Goal: Transaction & Acquisition: Register for event/course

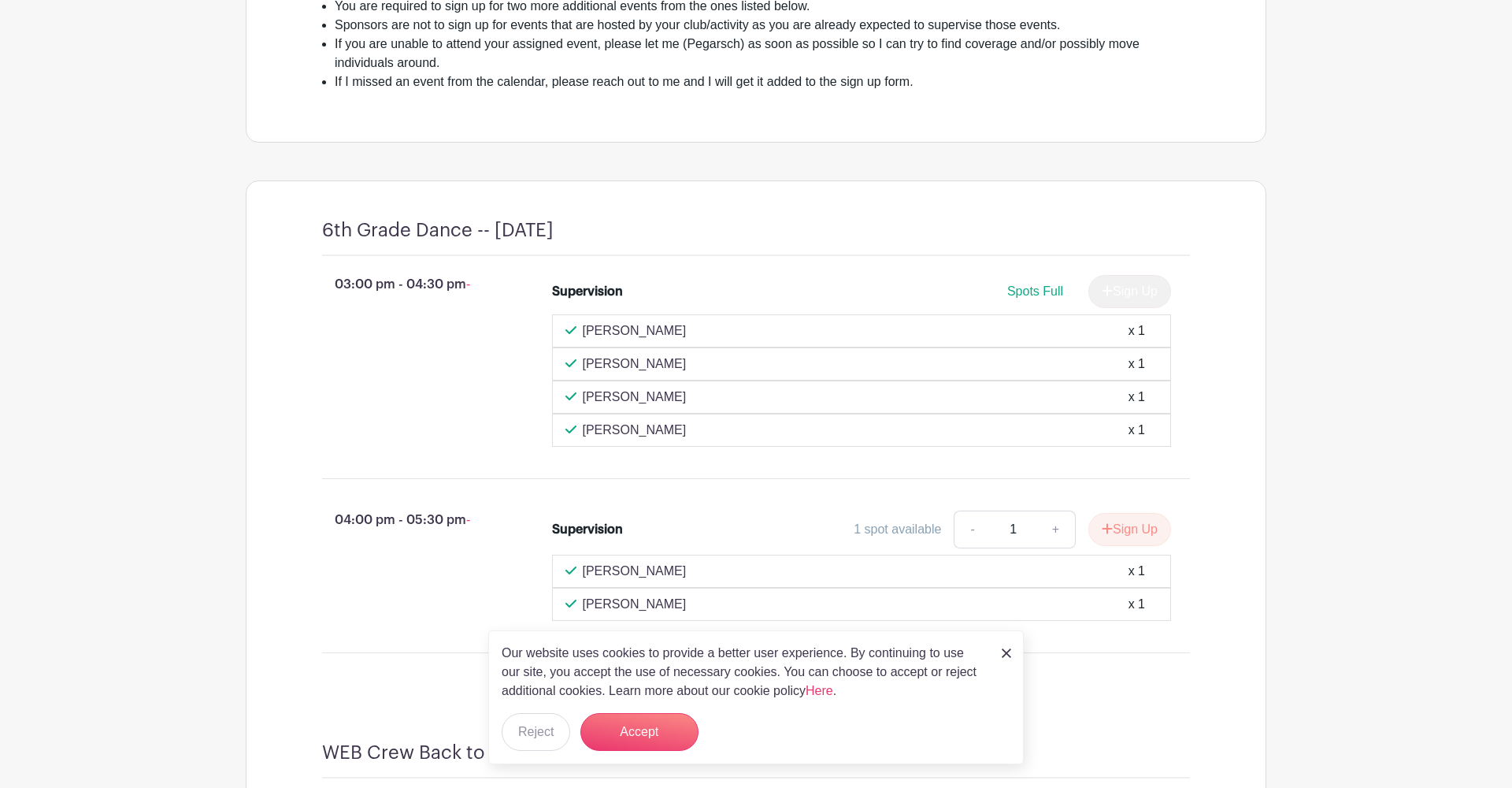
scroll to position [523, 0]
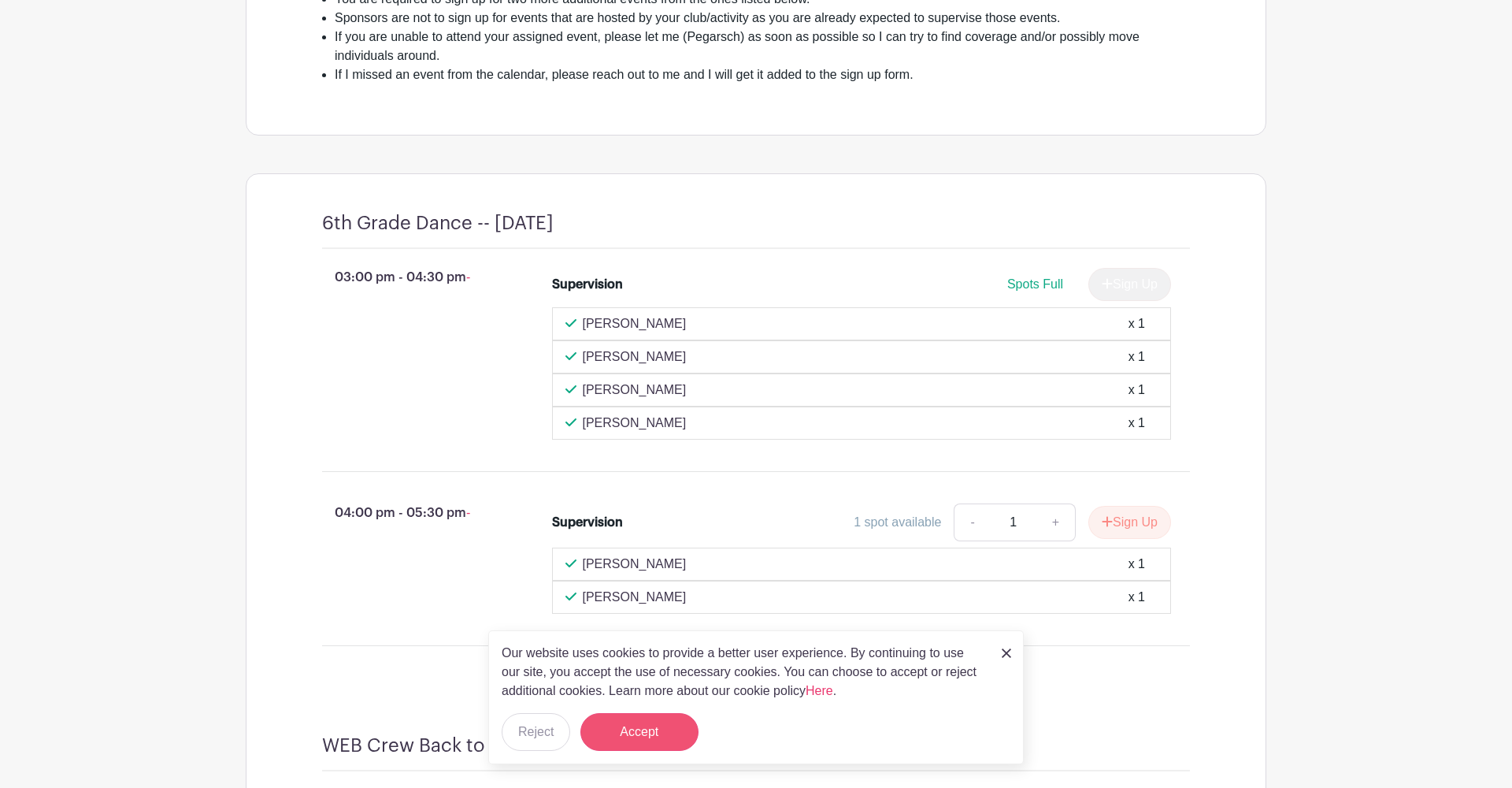
click at [655, 728] on button "Accept" at bounding box center [639, 732] width 118 height 38
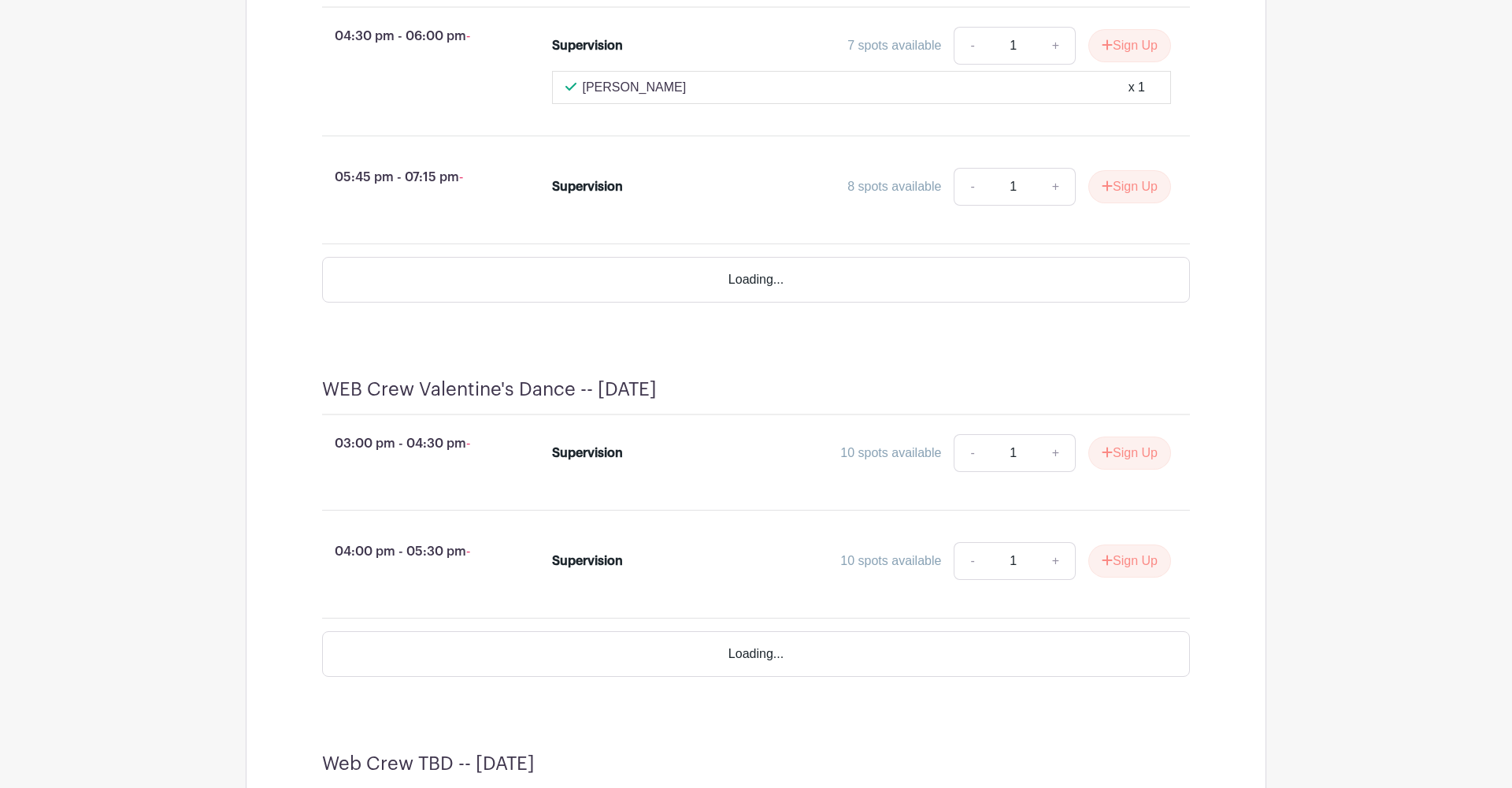
scroll to position [3115, 0]
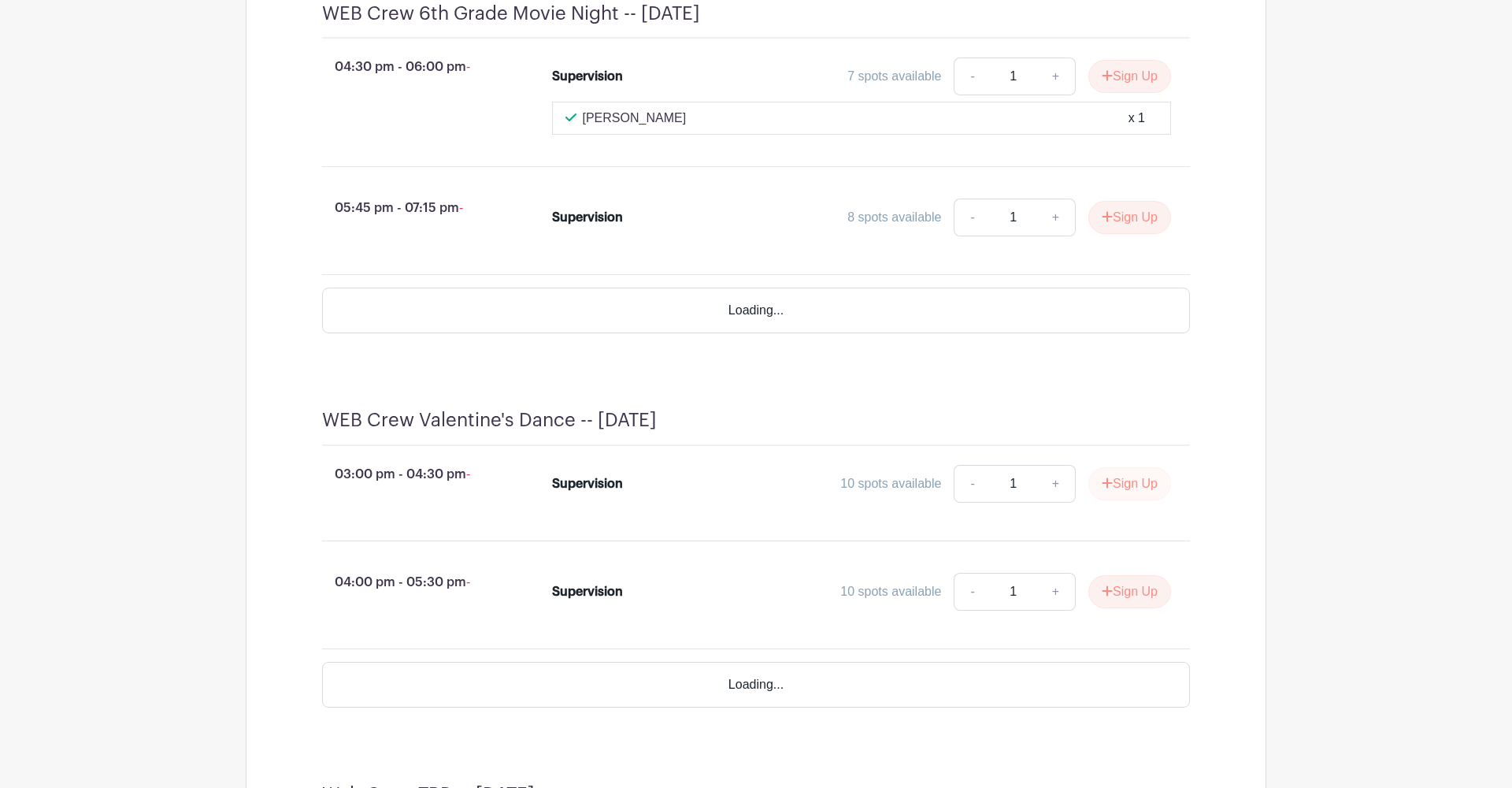
click at [1132, 498] on button "Sign Up" at bounding box center [1130, 484] width 83 height 33
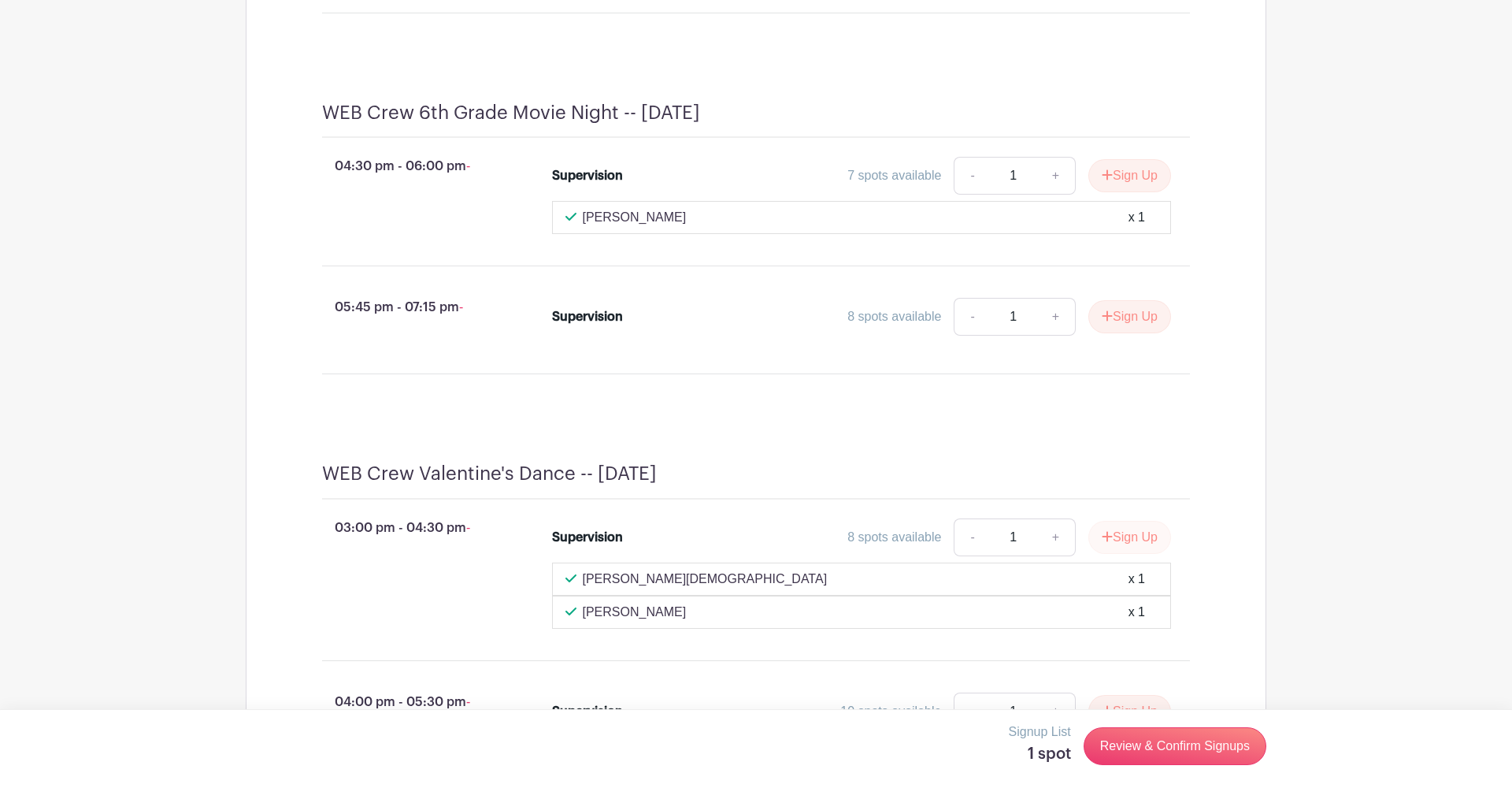
click at [1120, 549] on div "03:00 pm - 04:30 pm - Supervision 8 spots available - 1 + Sign Up Brittany Chur…" at bounding box center [756, 573] width 944 height 148
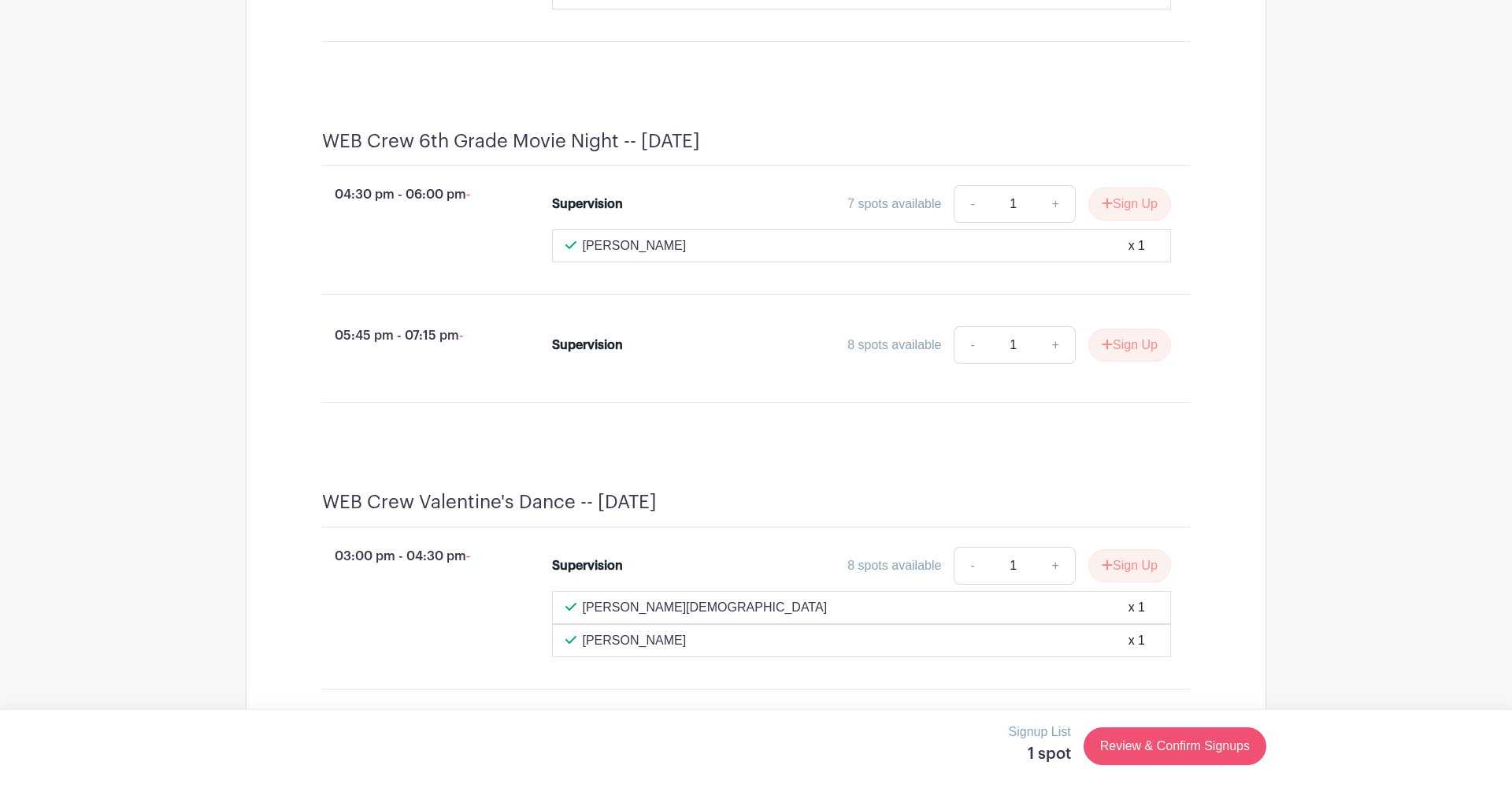
click at [1167, 744] on link "Review & Confirm Signups" at bounding box center [1175, 746] width 182 height 38
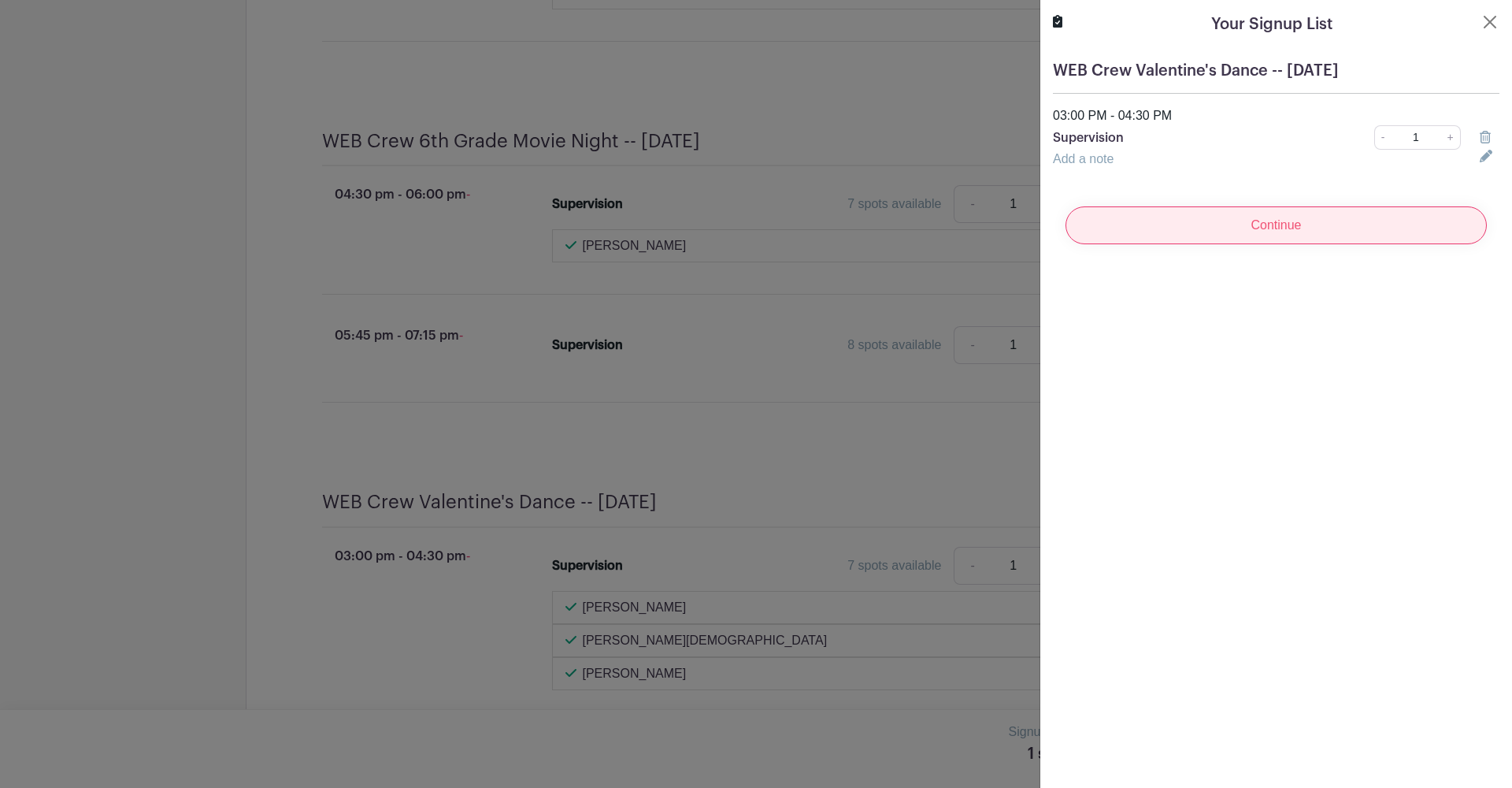
click at [1206, 221] on input "Continue" at bounding box center [1276, 226] width 421 height 38
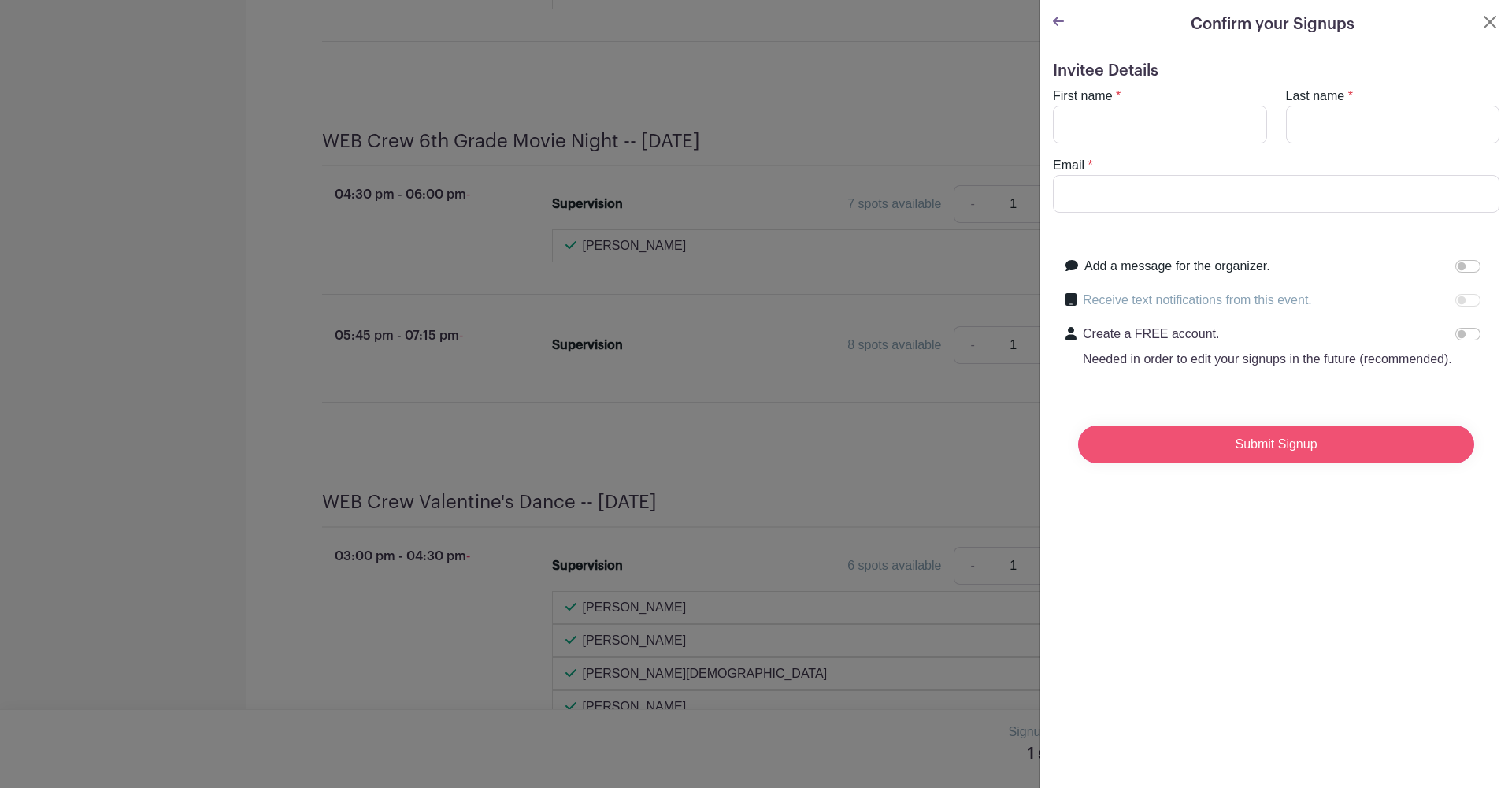
click at [1251, 459] on input "Submit Signup" at bounding box center [1276, 445] width 396 height 38
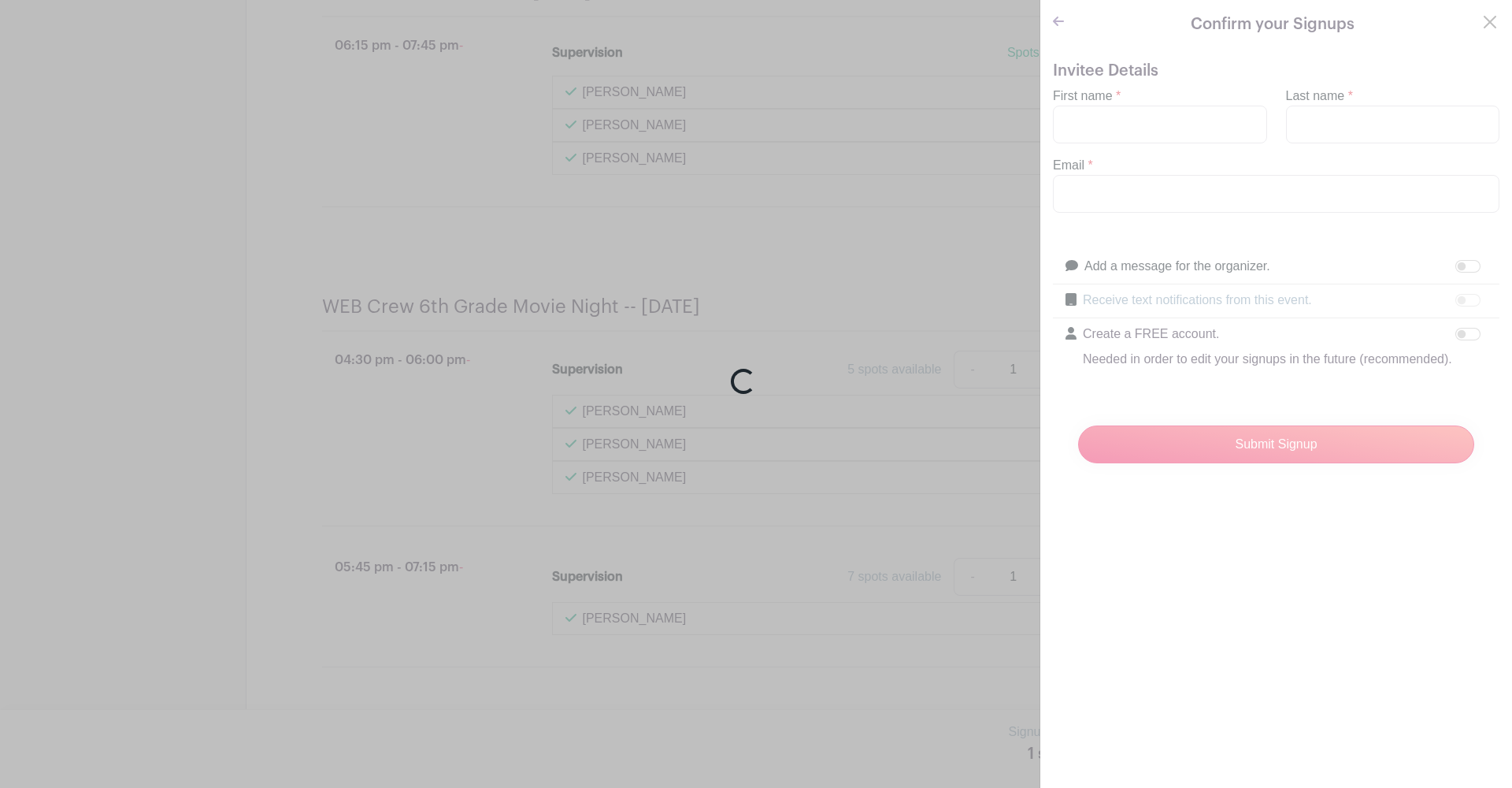
click at [1492, 23] on div "Loading..." at bounding box center [756, 394] width 1512 height 788
click at [1488, 22] on div "Loading..." at bounding box center [756, 394] width 1512 height 788
click at [1179, 457] on div "Loading..." at bounding box center [756, 394] width 1512 height 788
click at [1058, 22] on div "Loading..." at bounding box center [756, 394] width 1512 height 788
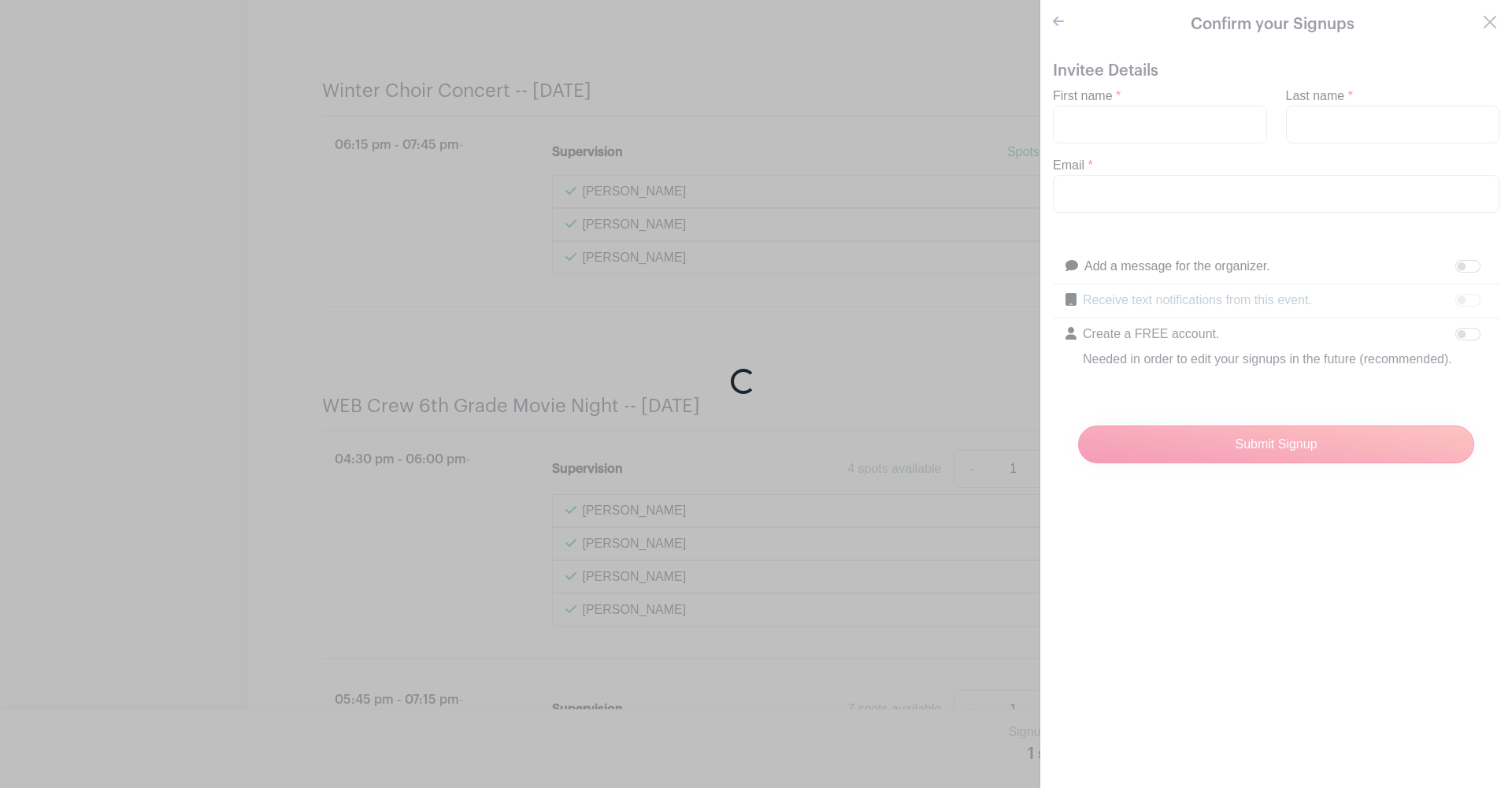
click at [1058, 22] on div "Loading..." at bounding box center [756, 394] width 1512 height 788
click at [1485, 28] on div "Loading..." at bounding box center [756, 394] width 1512 height 788
click at [1096, 138] on div "Loading..." at bounding box center [756, 394] width 1512 height 788
click at [1075, 120] on div "Loading..." at bounding box center [756, 394] width 1512 height 788
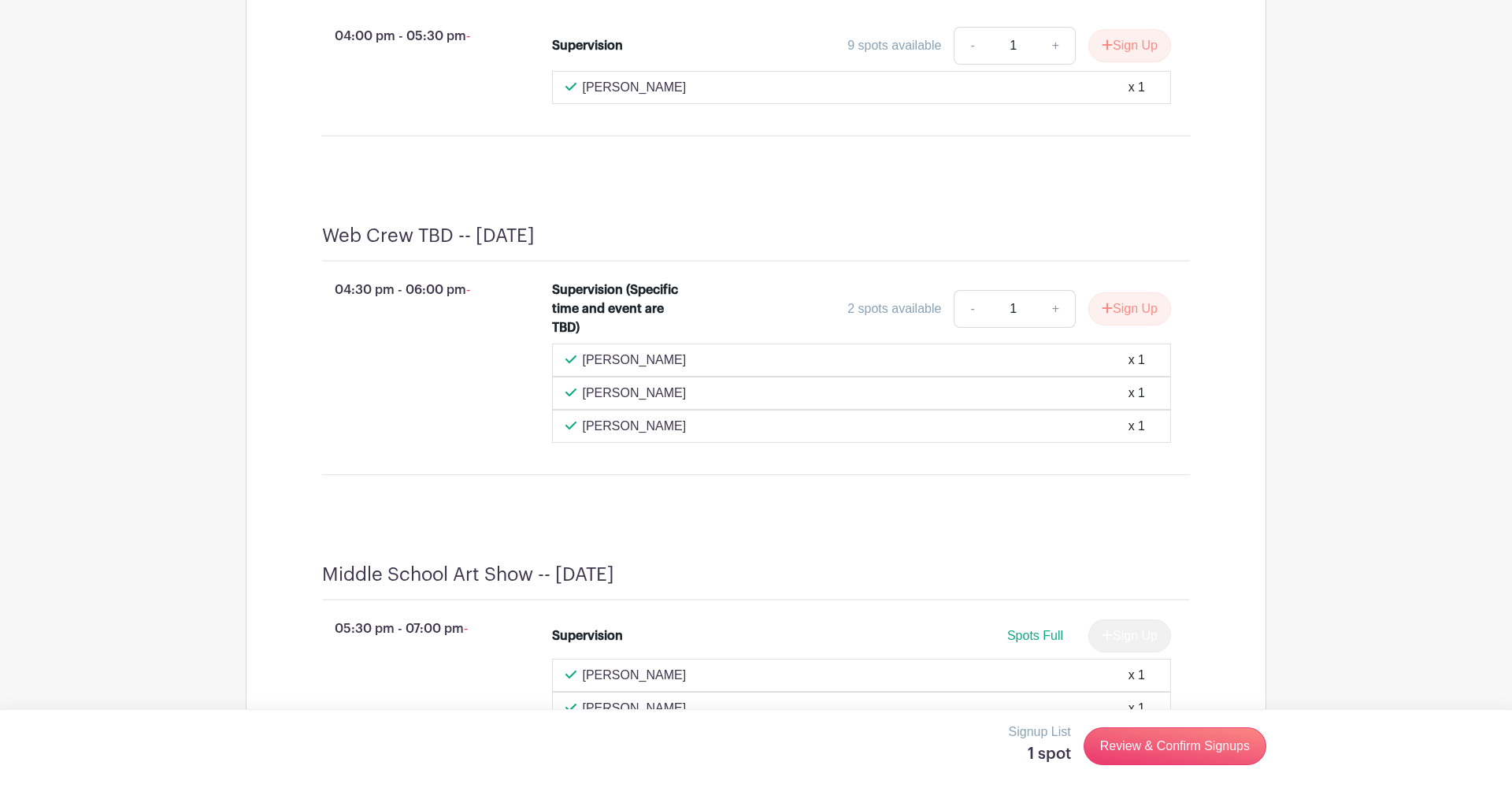
scroll to position [4960, 0]
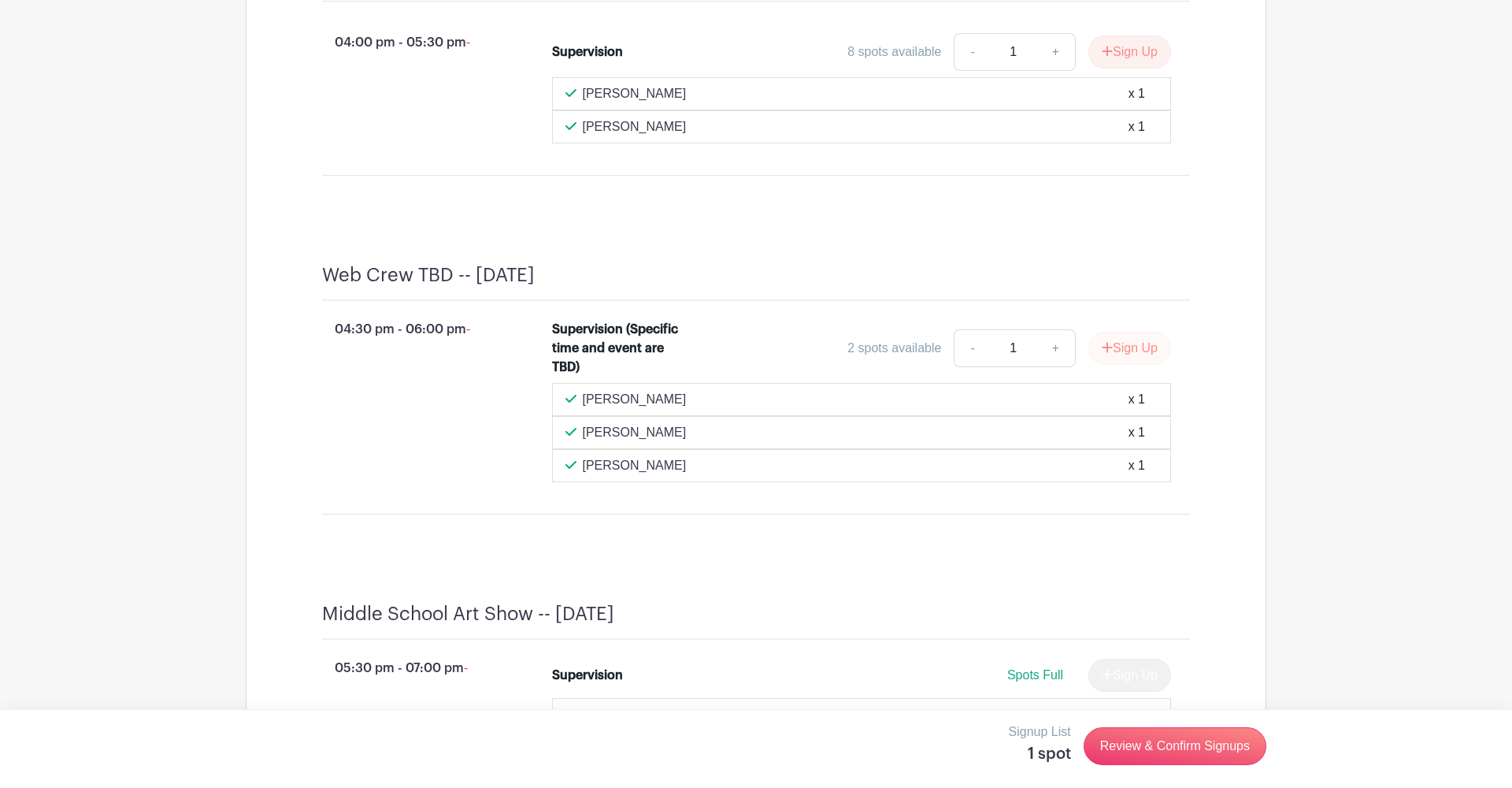
click at [1121, 363] on button "Sign Up" at bounding box center [1130, 348] width 83 height 33
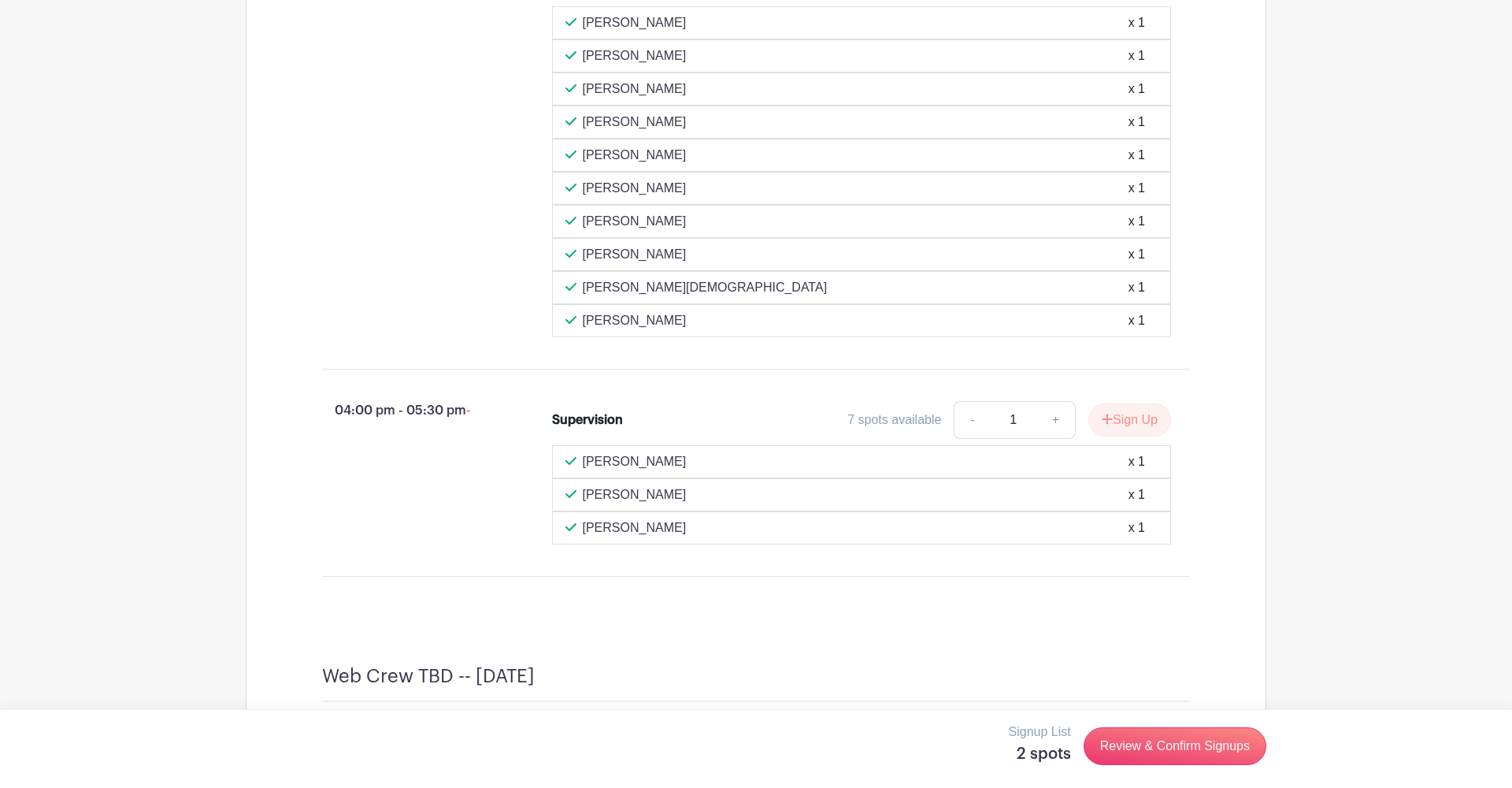
scroll to position [4751, 0]
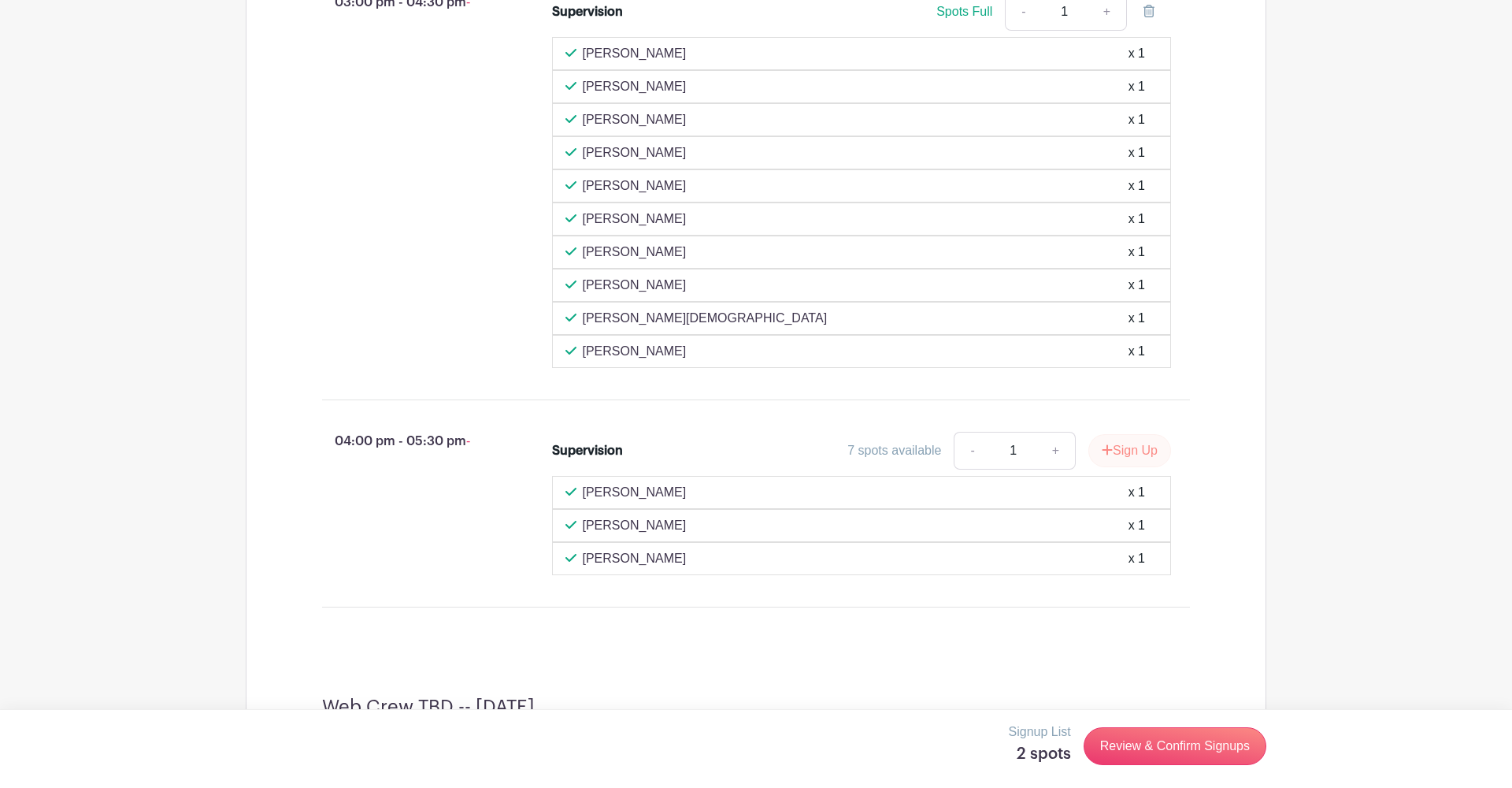
click at [1127, 467] on button "Sign Up" at bounding box center [1130, 450] width 83 height 33
click at [1169, 744] on link "Review & Confirm Signups" at bounding box center [1175, 746] width 182 height 38
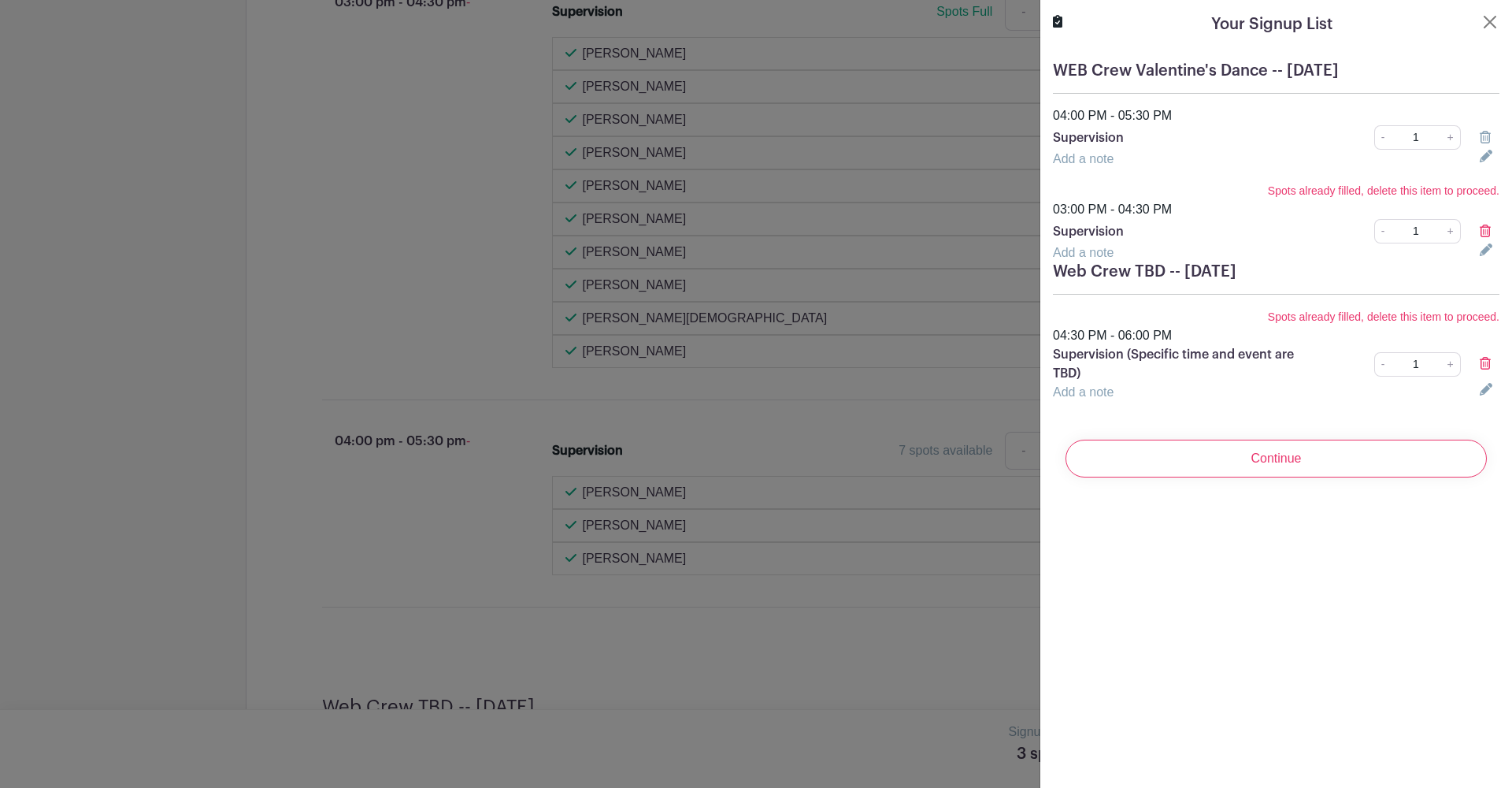
click at [1485, 361] on icon at bounding box center [1485, 362] width 11 height 12
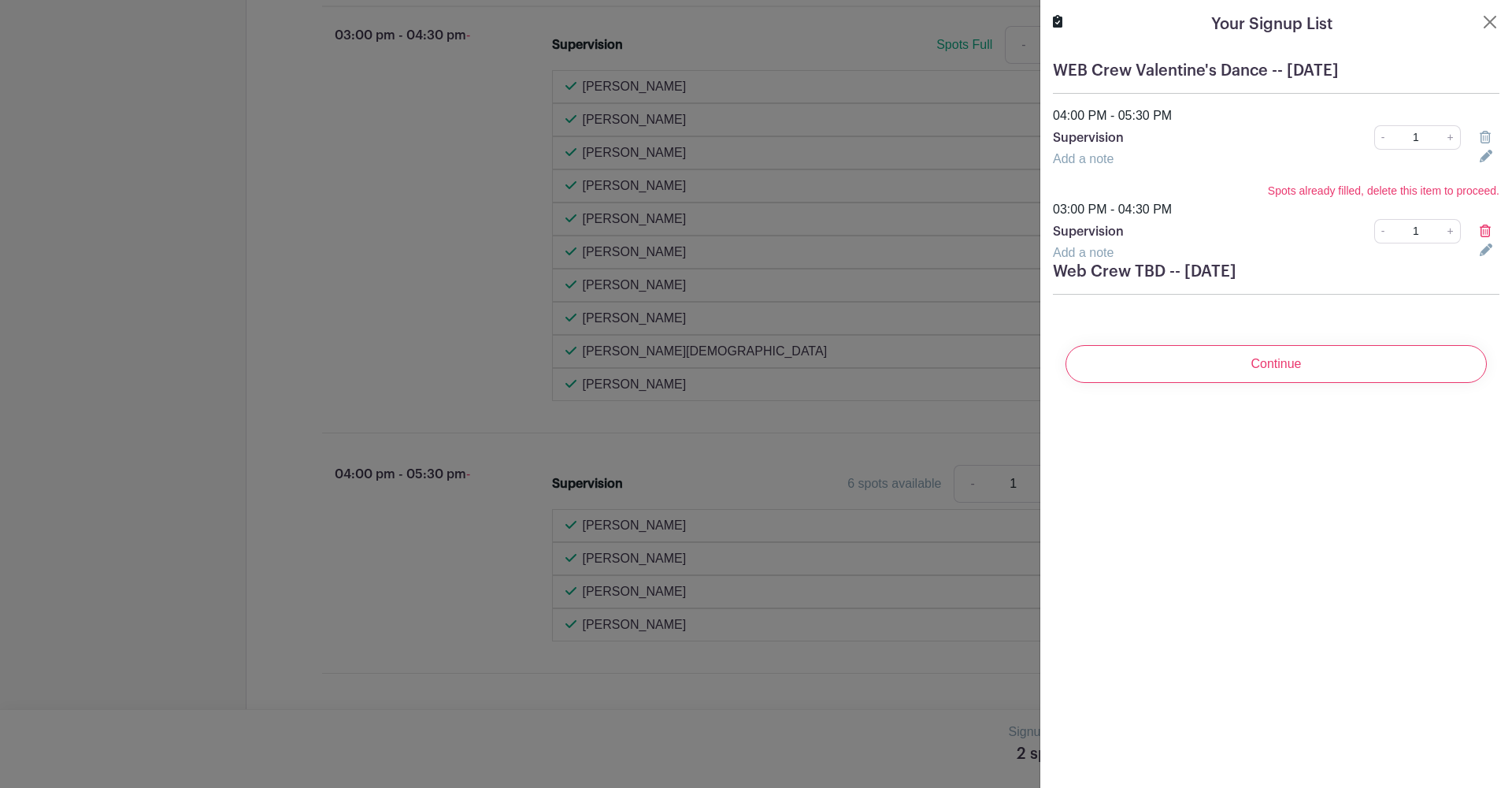
click at [1484, 229] on icon at bounding box center [1485, 231] width 11 height 12
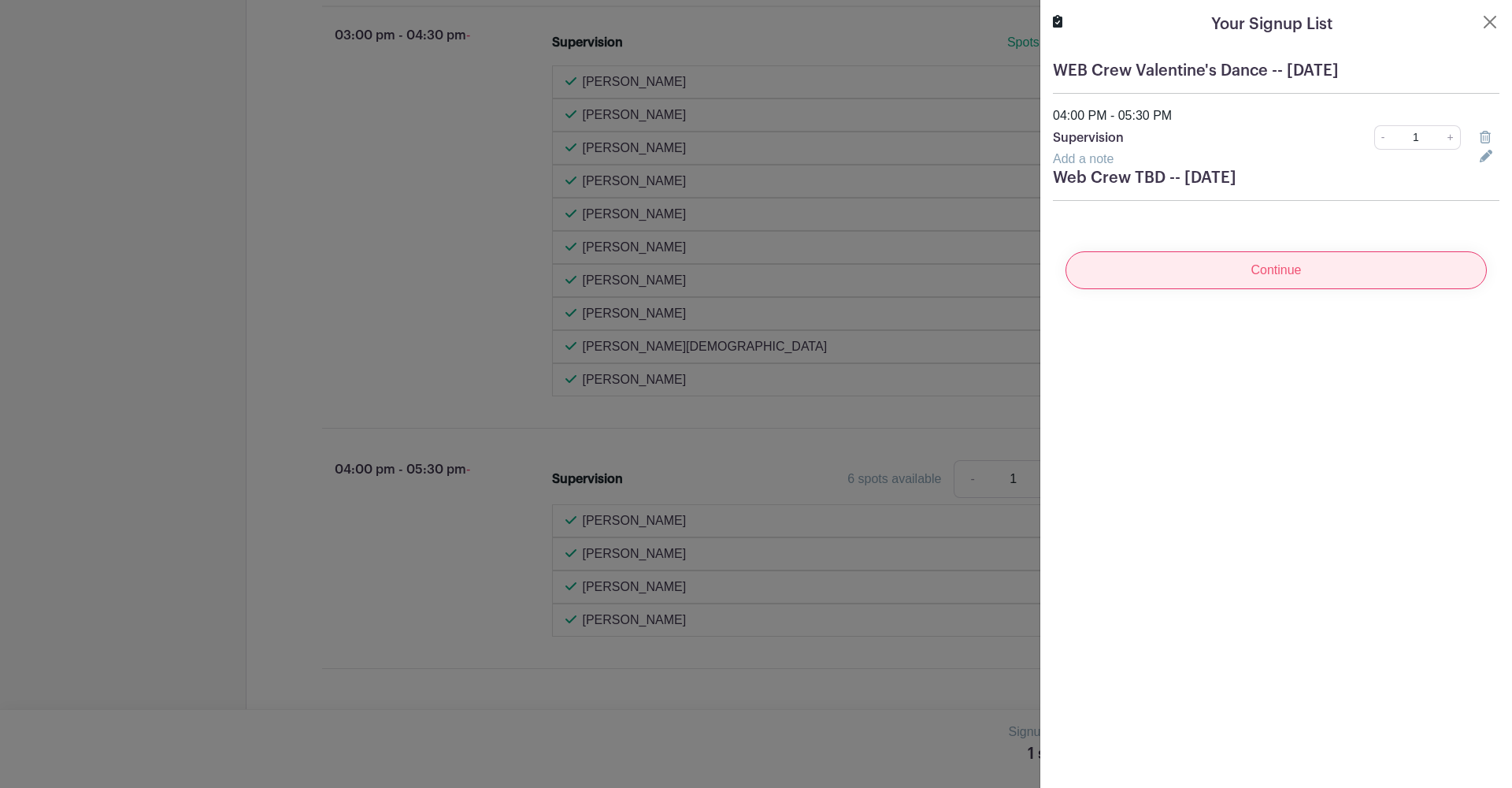
click at [1295, 264] on input "Continue" at bounding box center [1276, 270] width 421 height 38
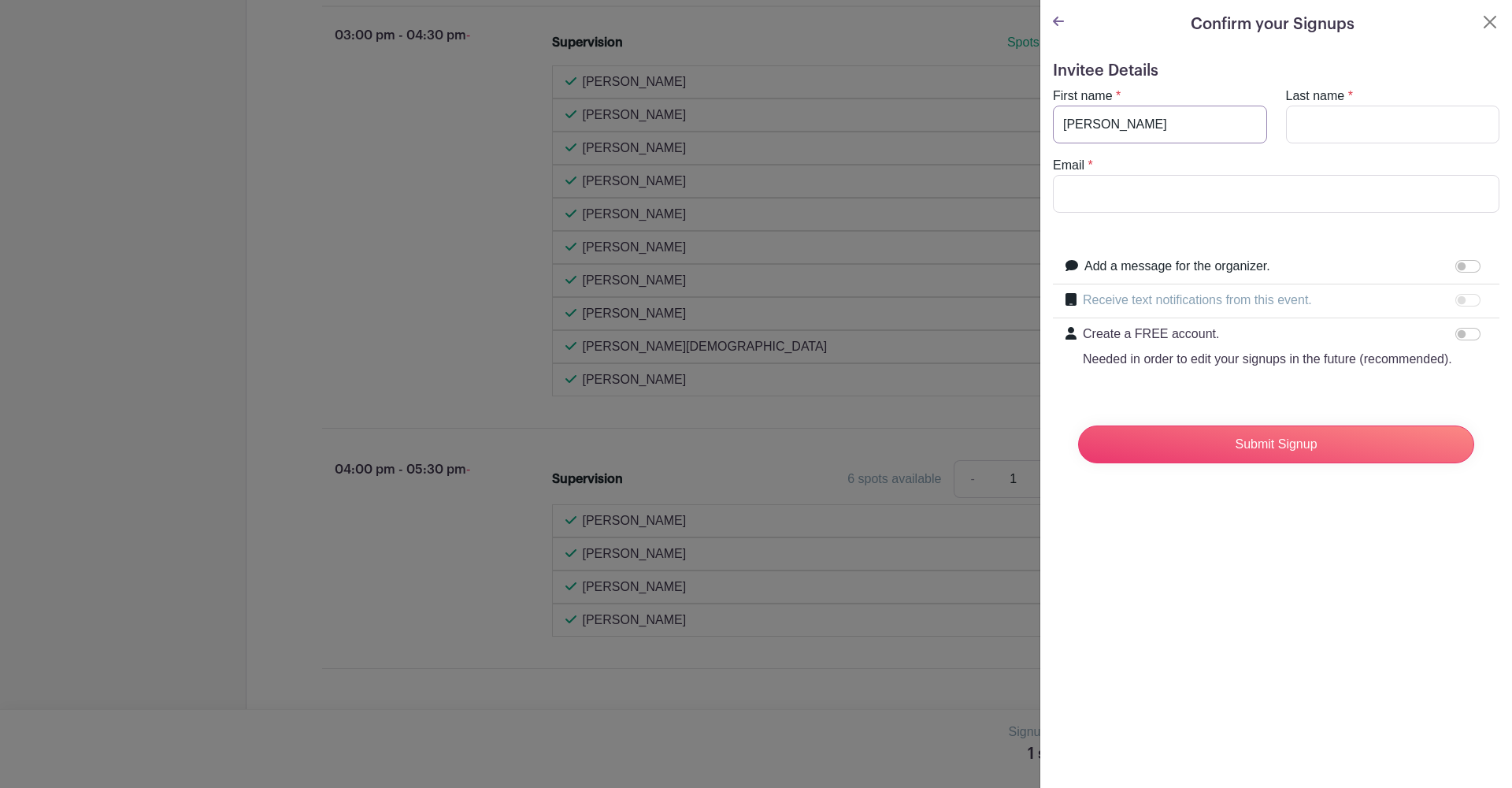
type input "[PERSON_NAME]"
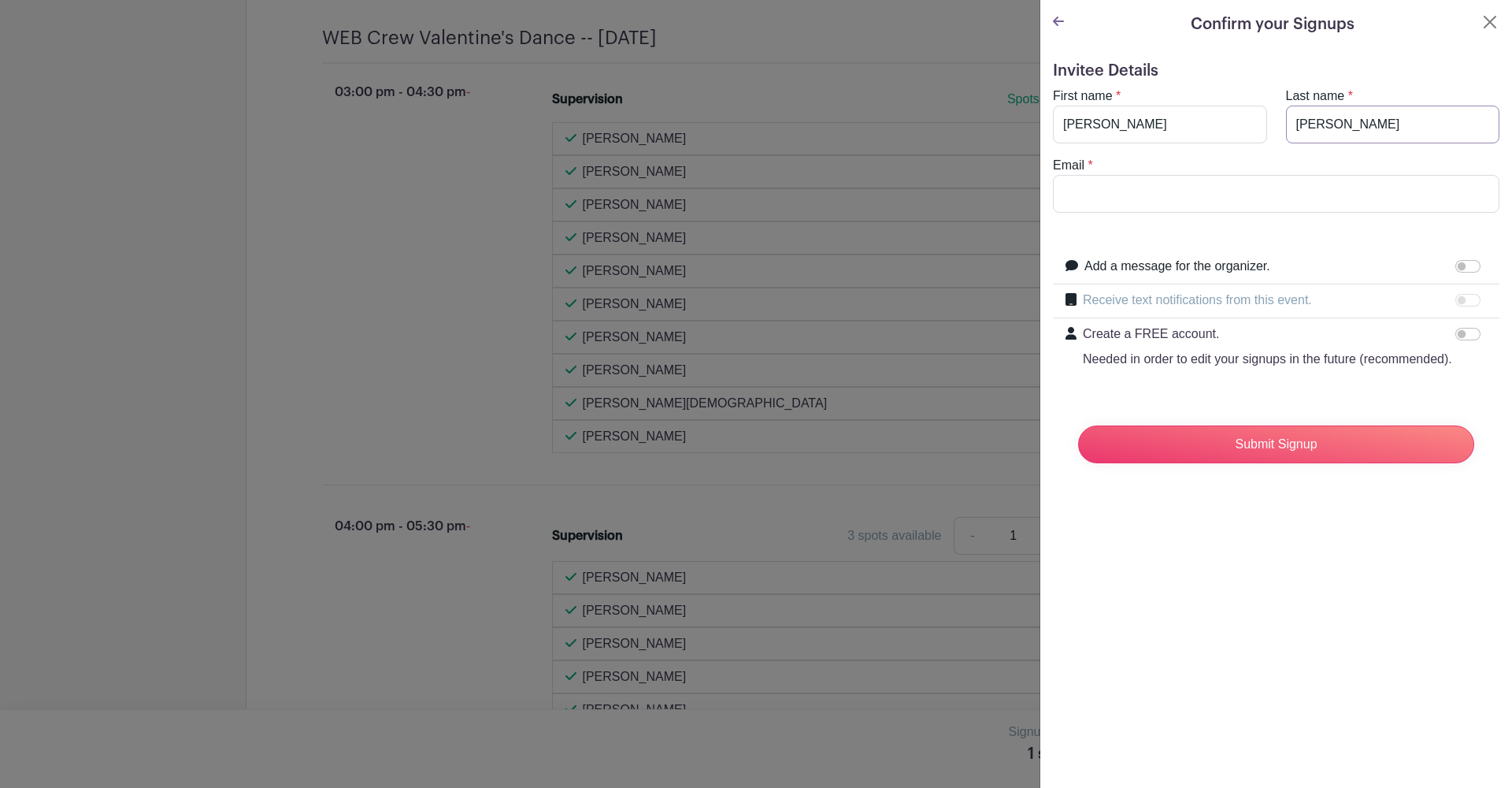
type input "[PERSON_NAME]"
type input "[EMAIL_ADDRESS][DOMAIN_NAME]"
click at [1254, 441] on input "Submit Signup" at bounding box center [1276, 445] width 396 height 38
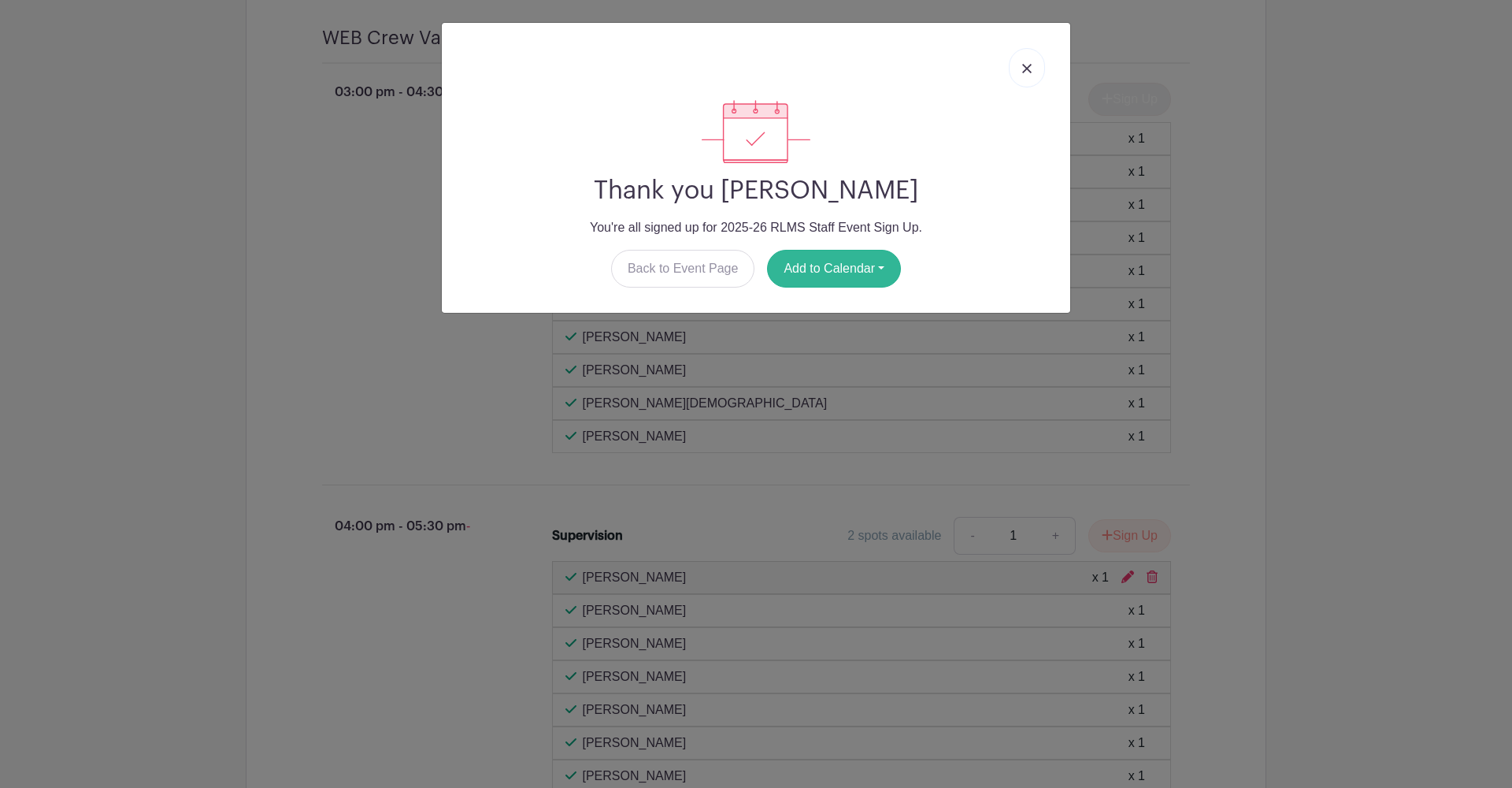
click at [818, 263] on button "Add to Calendar" at bounding box center [834, 269] width 134 height 38
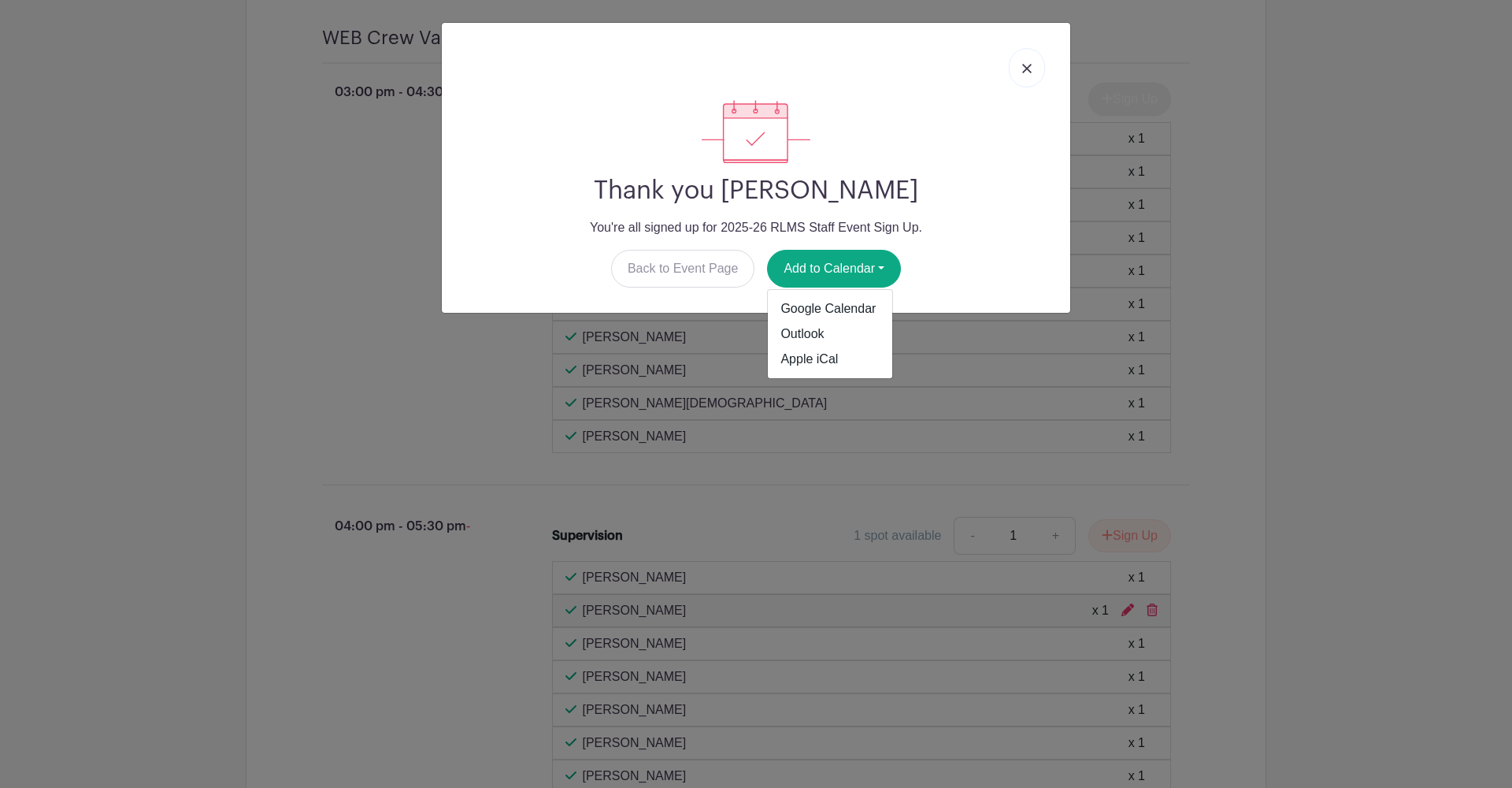
click at [1028, 71] on img at bounding box center [1026, 68] width 9 height 9
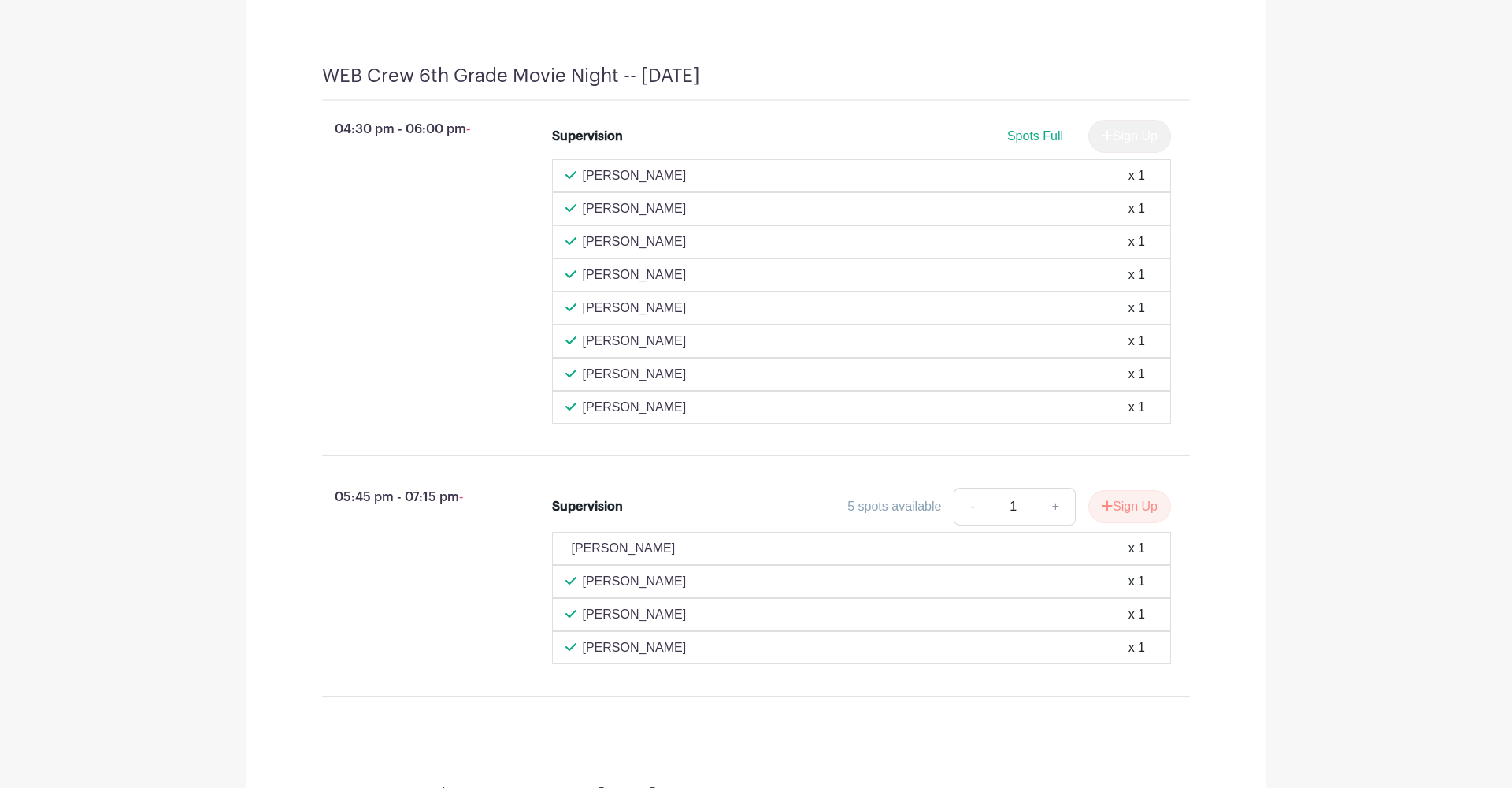
scroll to position [4143, 0]
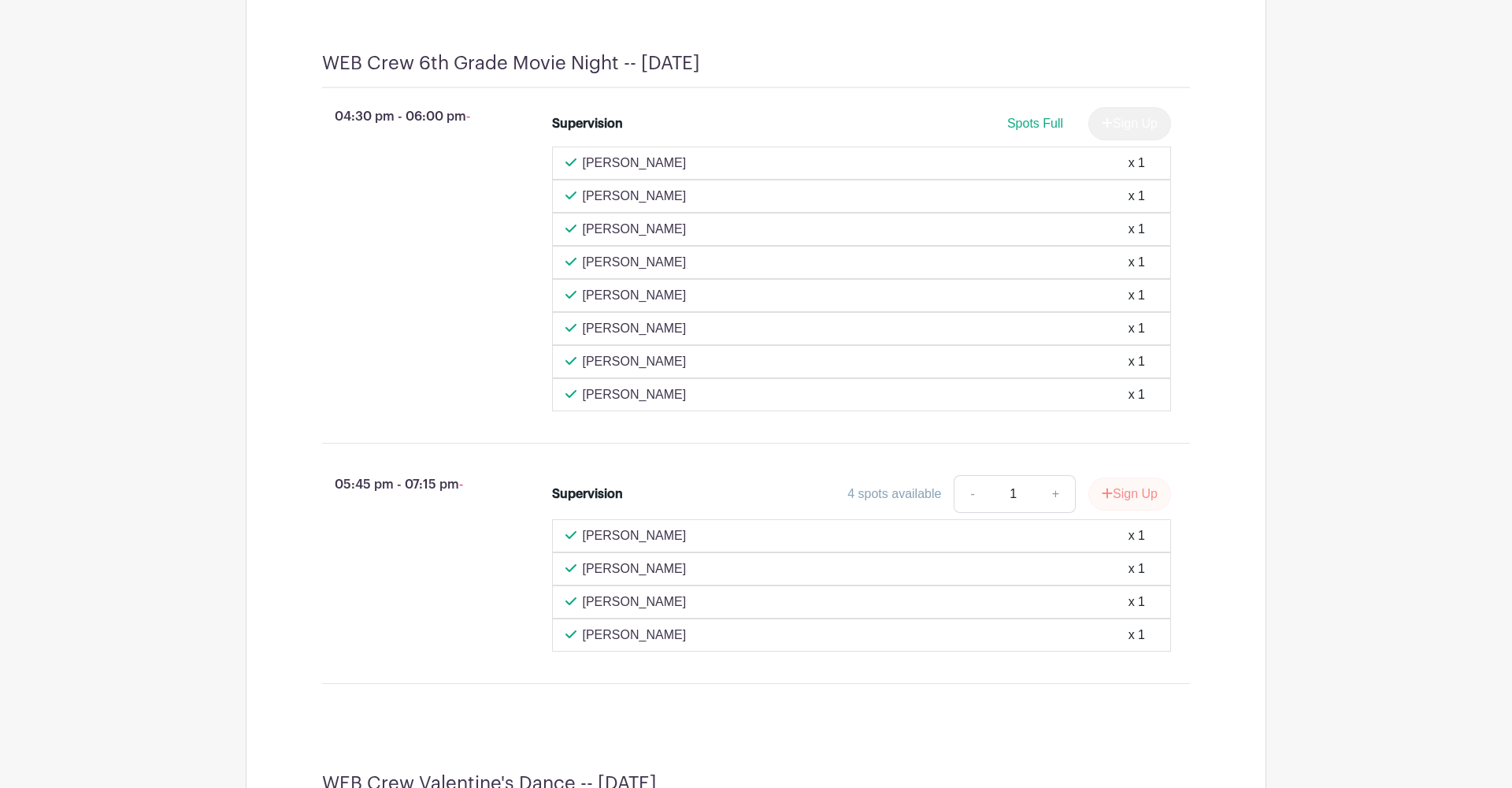
click at [1126, 509] on button "Sign Up" at bounding box center [1130, 494] width 83 height 33
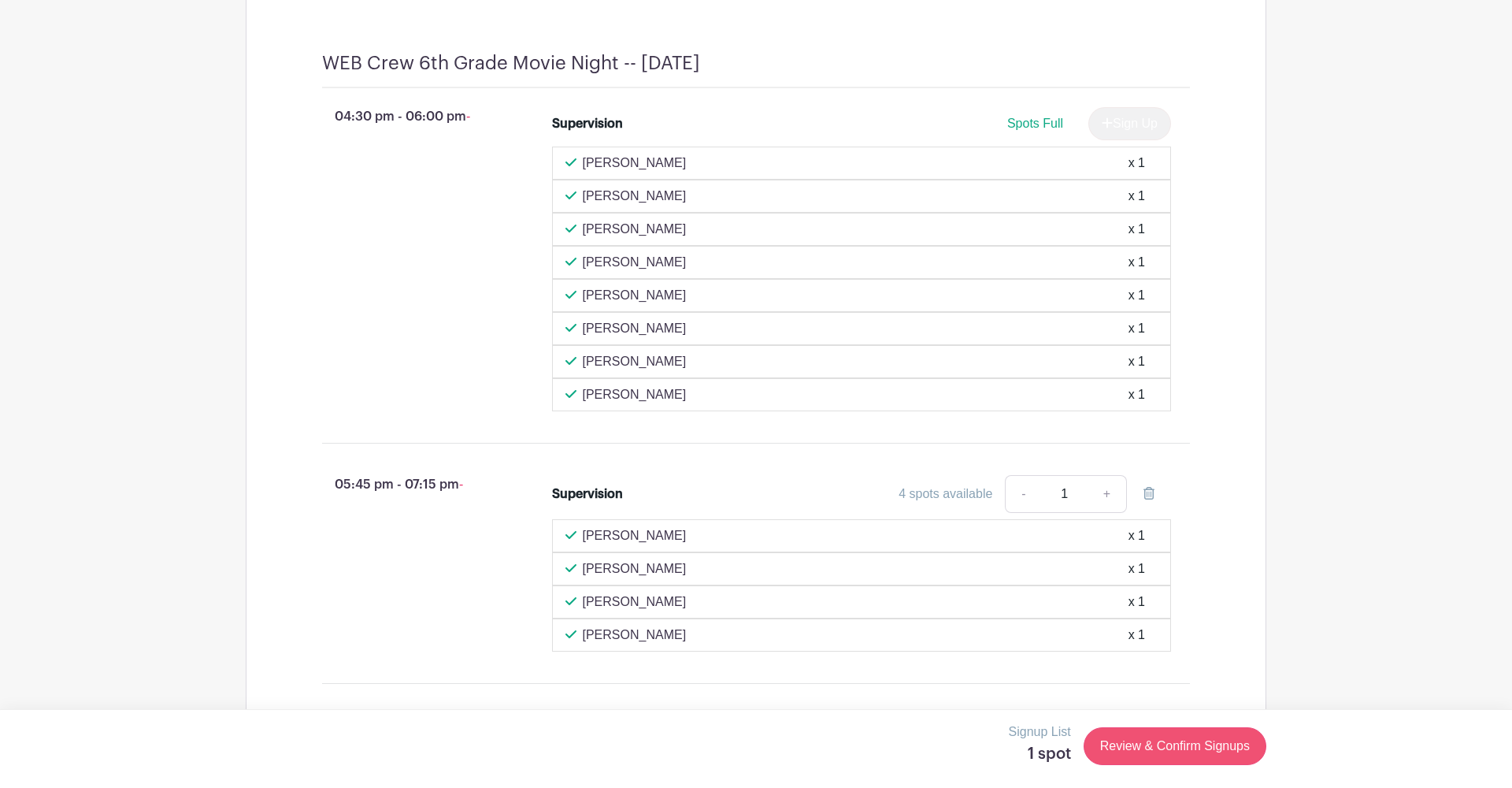
click at [1160, 742] on link "Review & Confirm Signups" at bounding box center [1175, 746] width 182 height 38
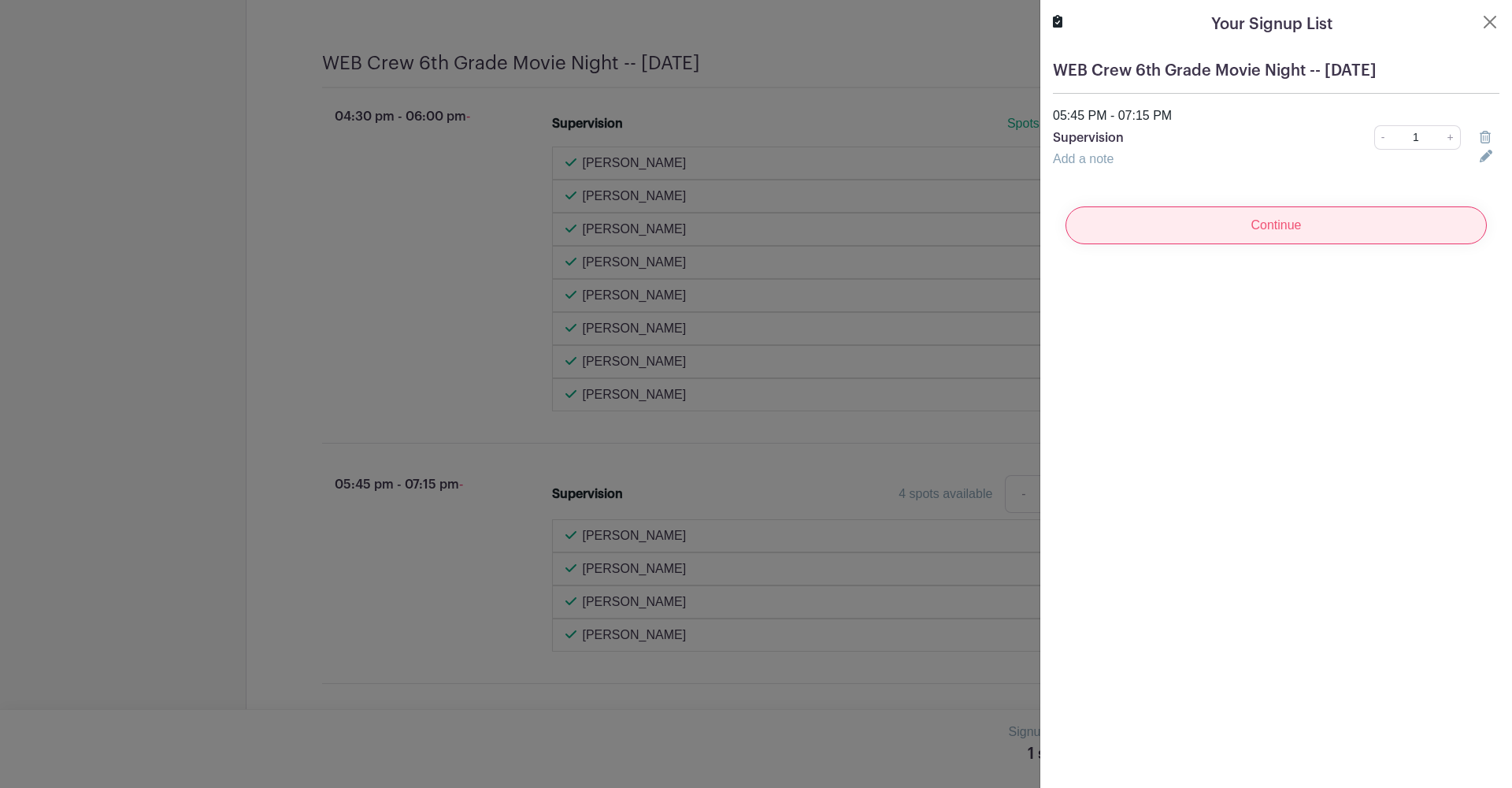
click at [1266, 231] on input "Continue" at bounding box center [1276, 226] width 421 height 38
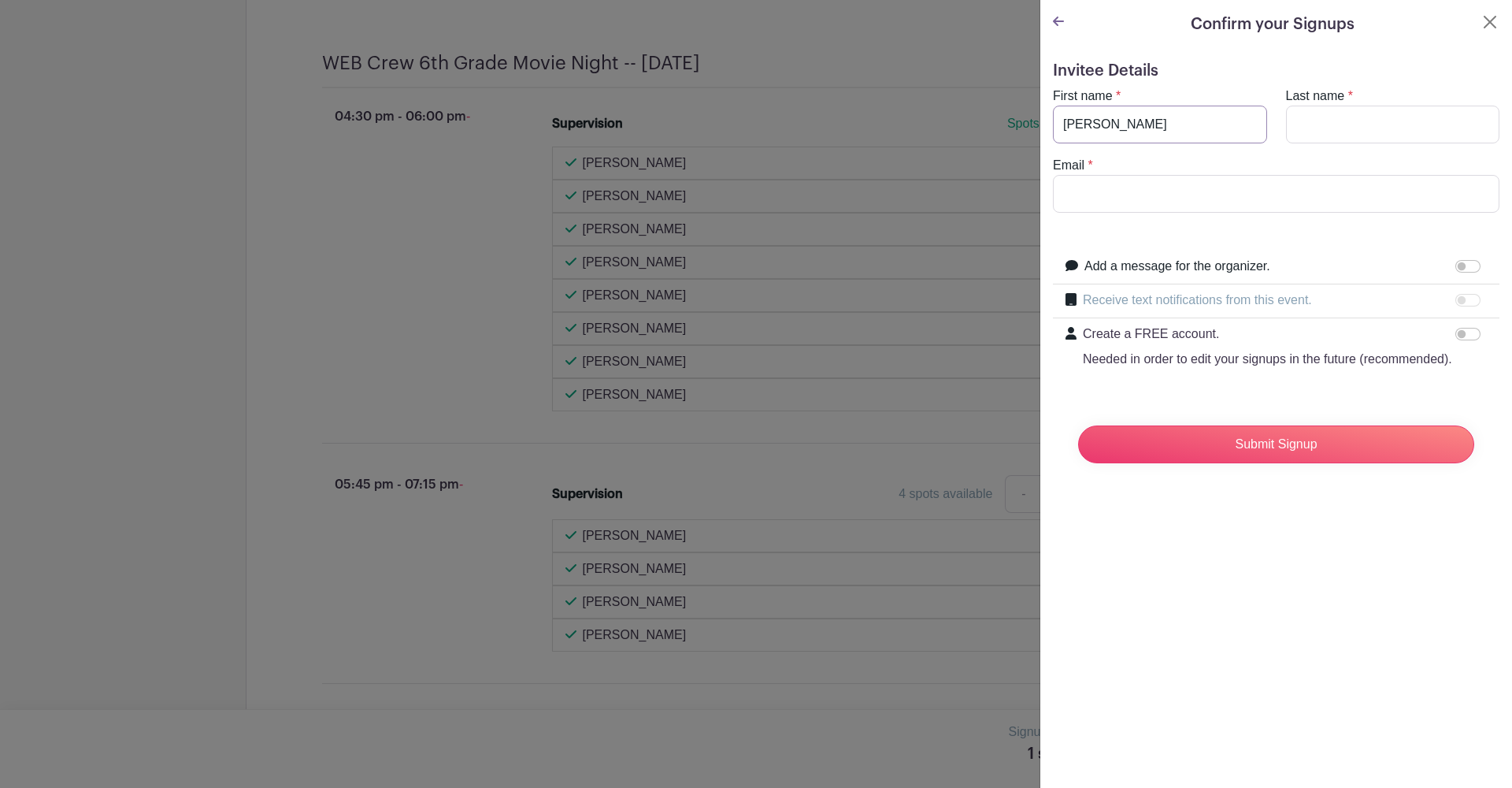
type input "[PERSON_NAME]"
type input "LaR"
type input "[PERSON_NAME]"
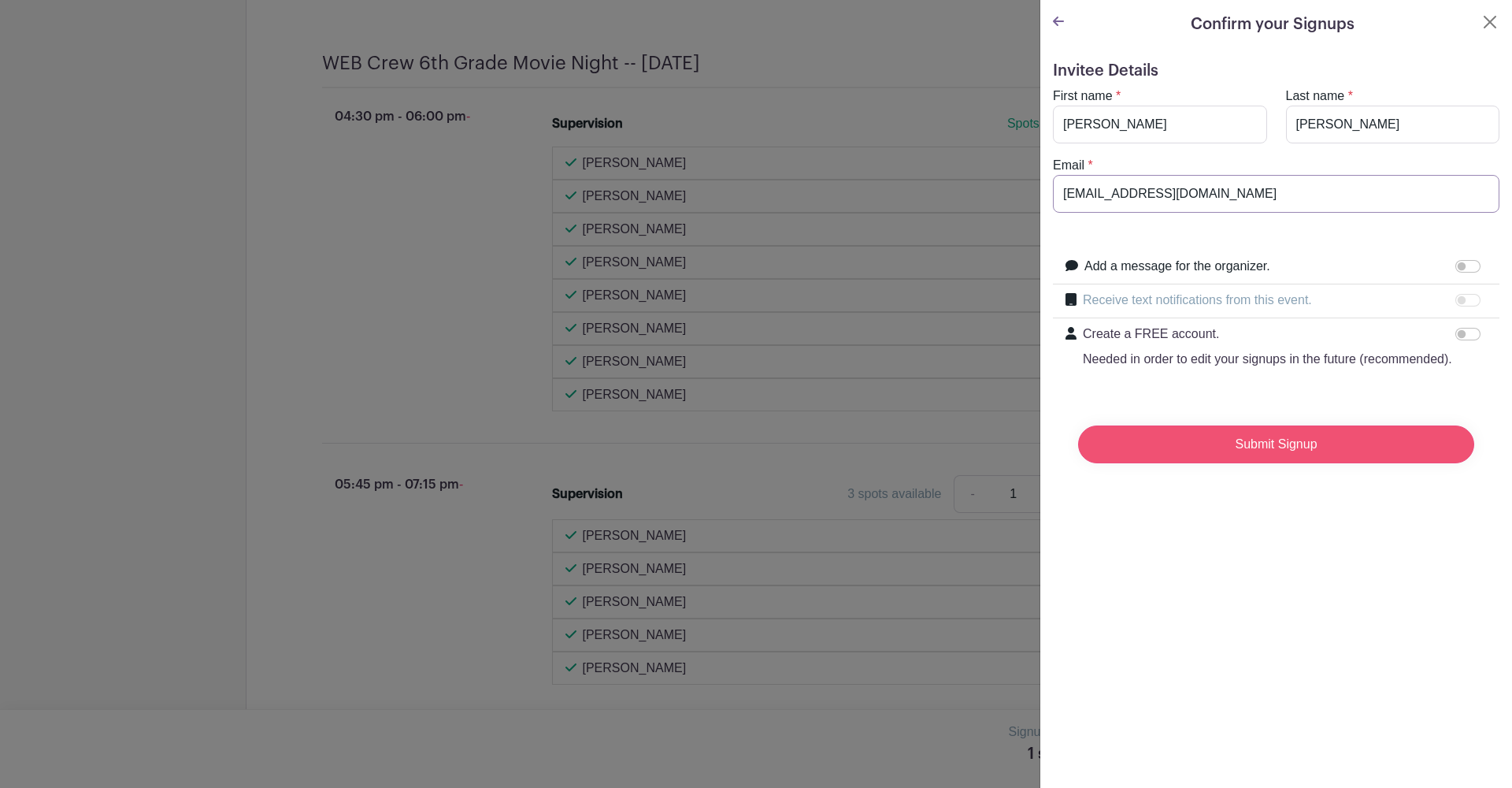
type input "[EMAIL_ADDRESS][DOMAIN_NAME]"
click at [1271, 445] on input "Submit Signup" at bounding box center [1276, 445] width 396 height 38
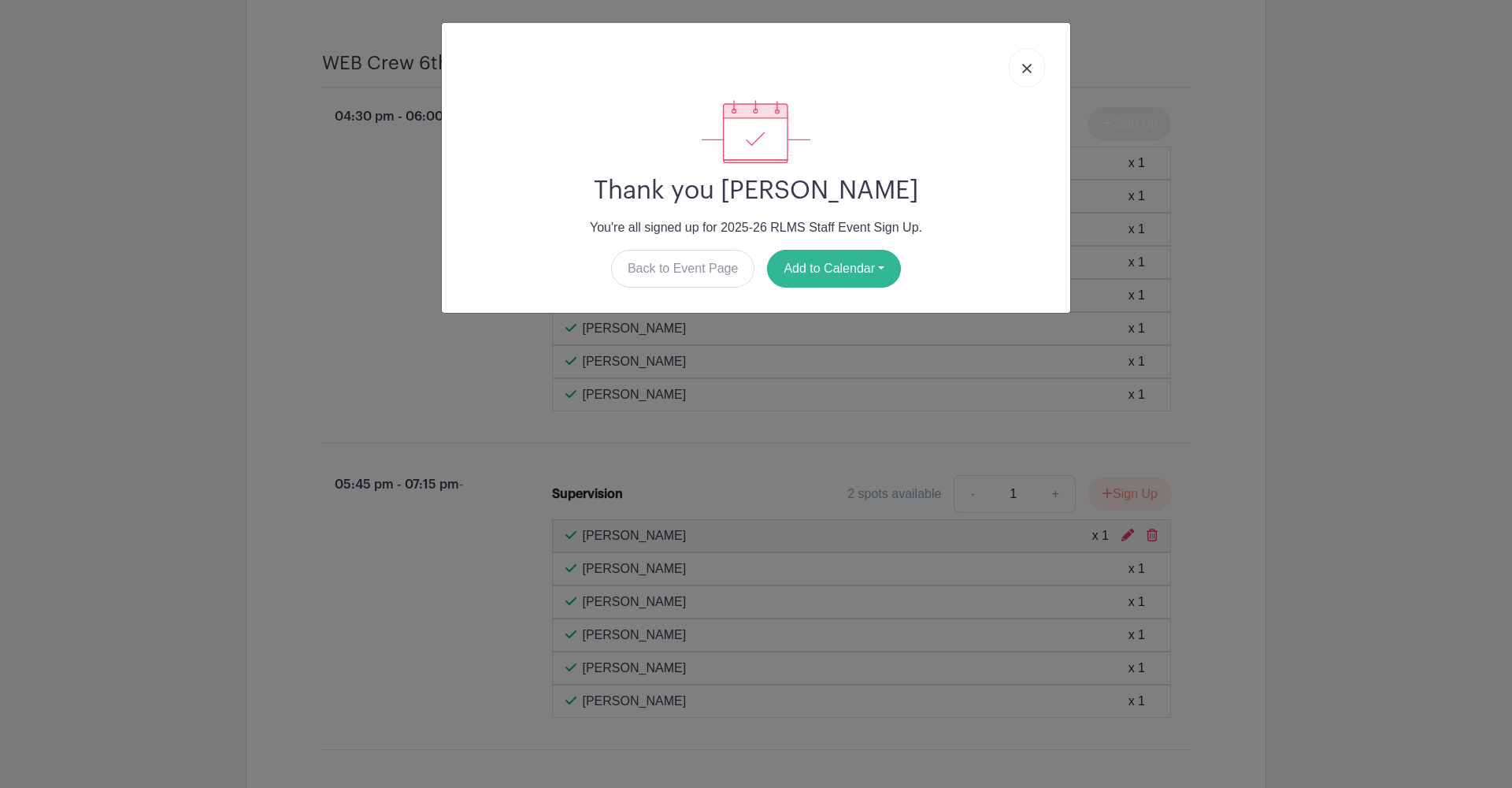
click at [857, 268] on button "Add to Calendar" at bounding box center [834, 269] width 134 height 38
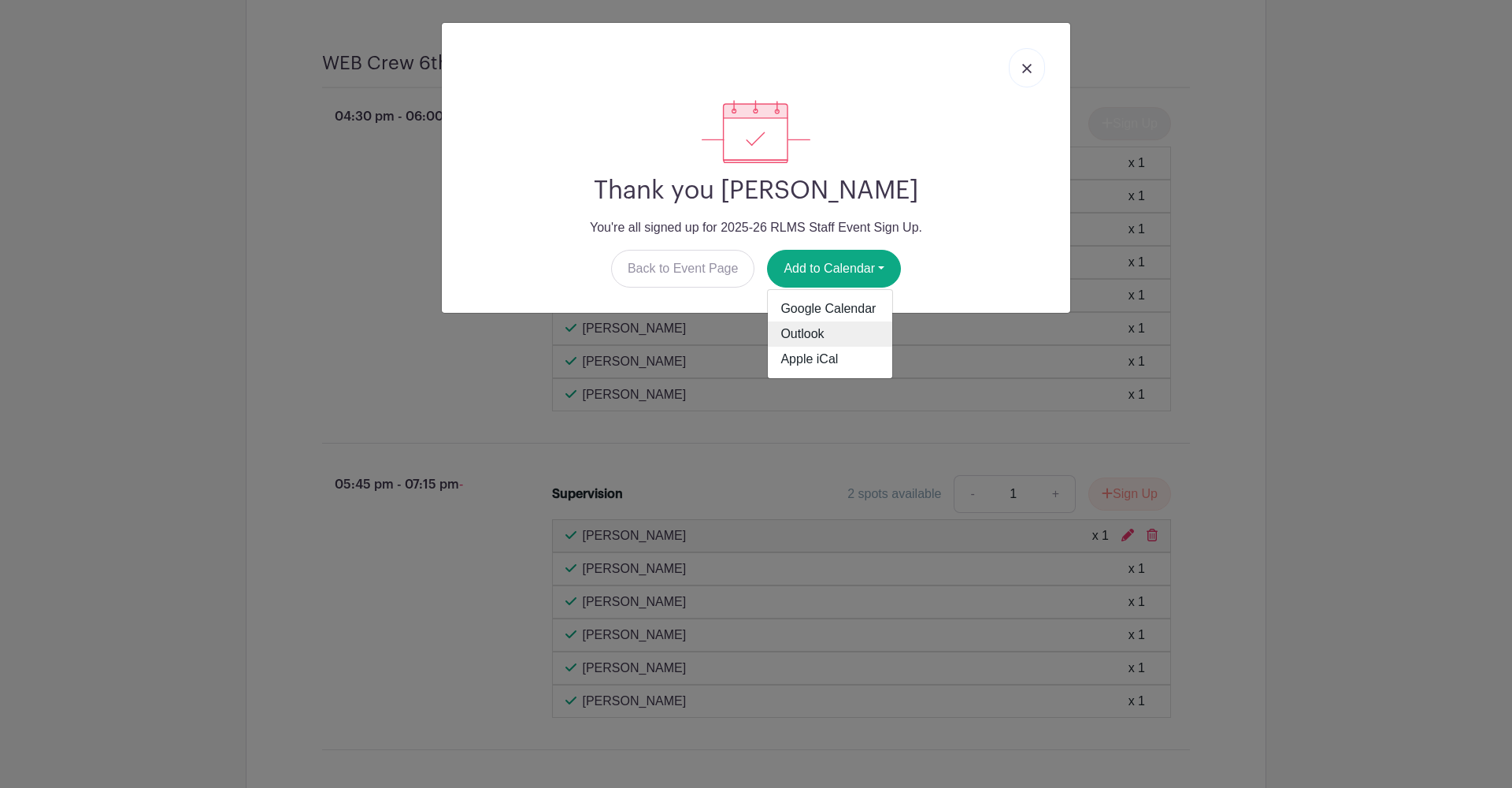
click at [829, 333] on link "Outlook" at bounding box center [830, 333] width 124 height 25
click at [1023, 65] on img at bounding box center [1026, 68] width 9 height 9
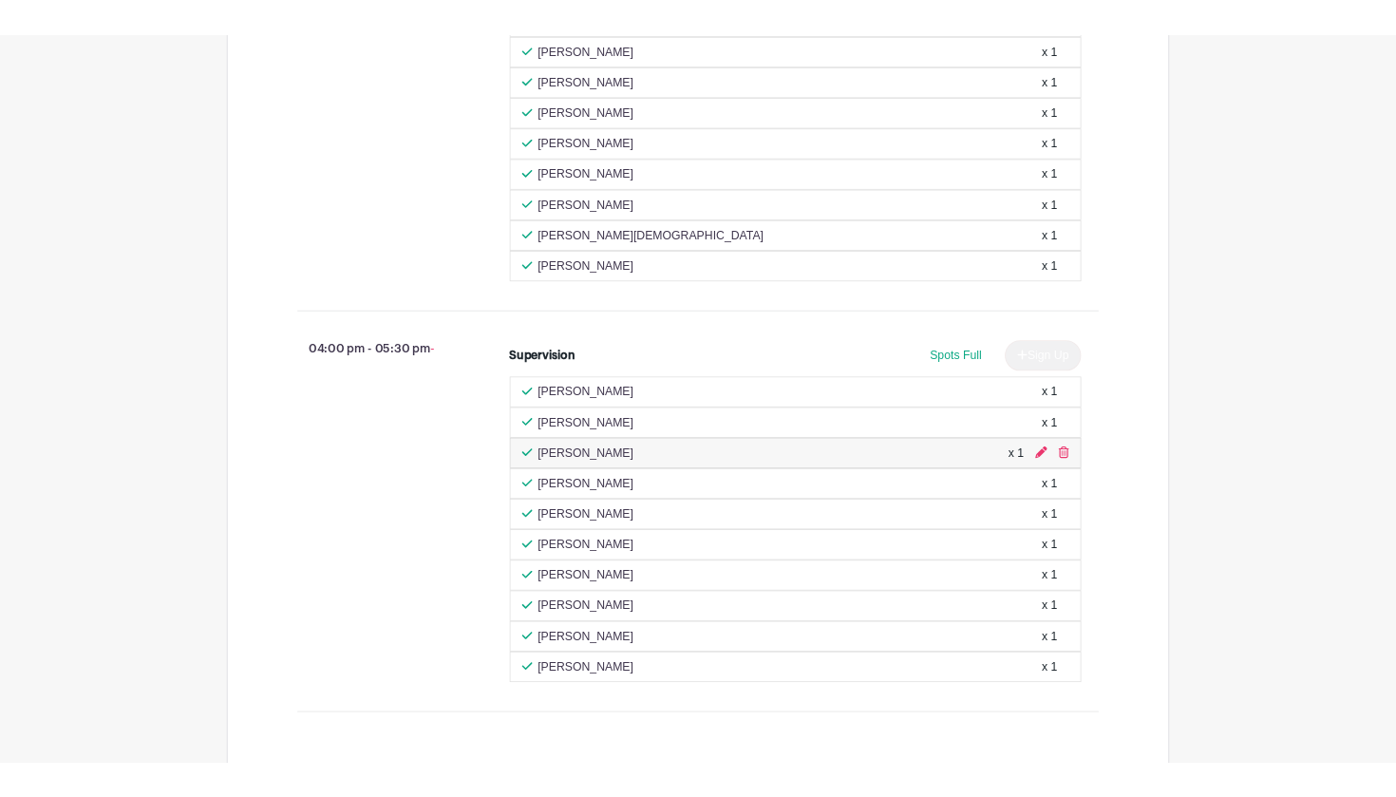
scroll to position [6234, 0]
